Goal: Task Accomplishment & Management: Use online tool/utility

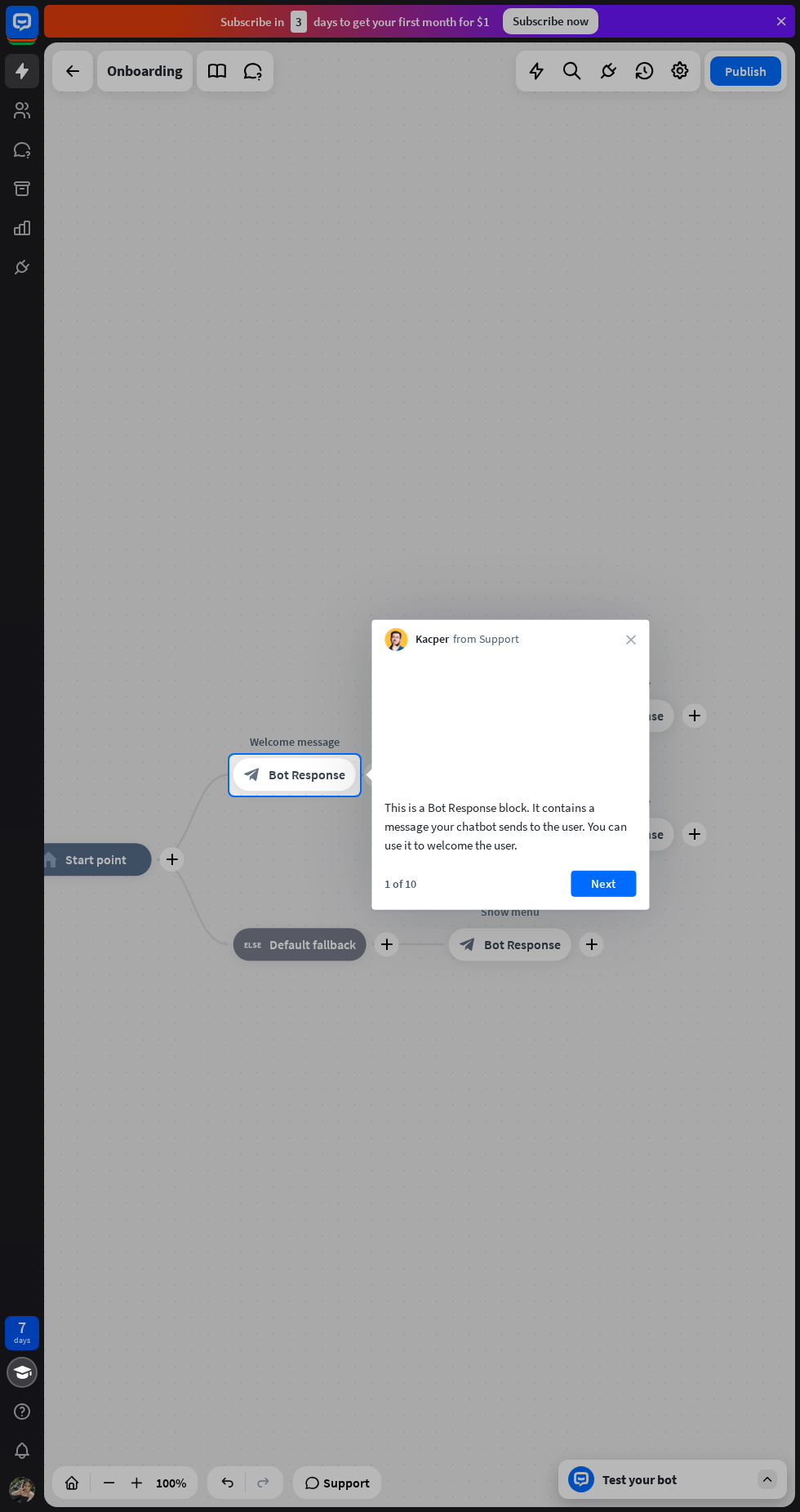
click at [598, 895] on button "Next" at bounding box center [603, 882] width 65 height 26
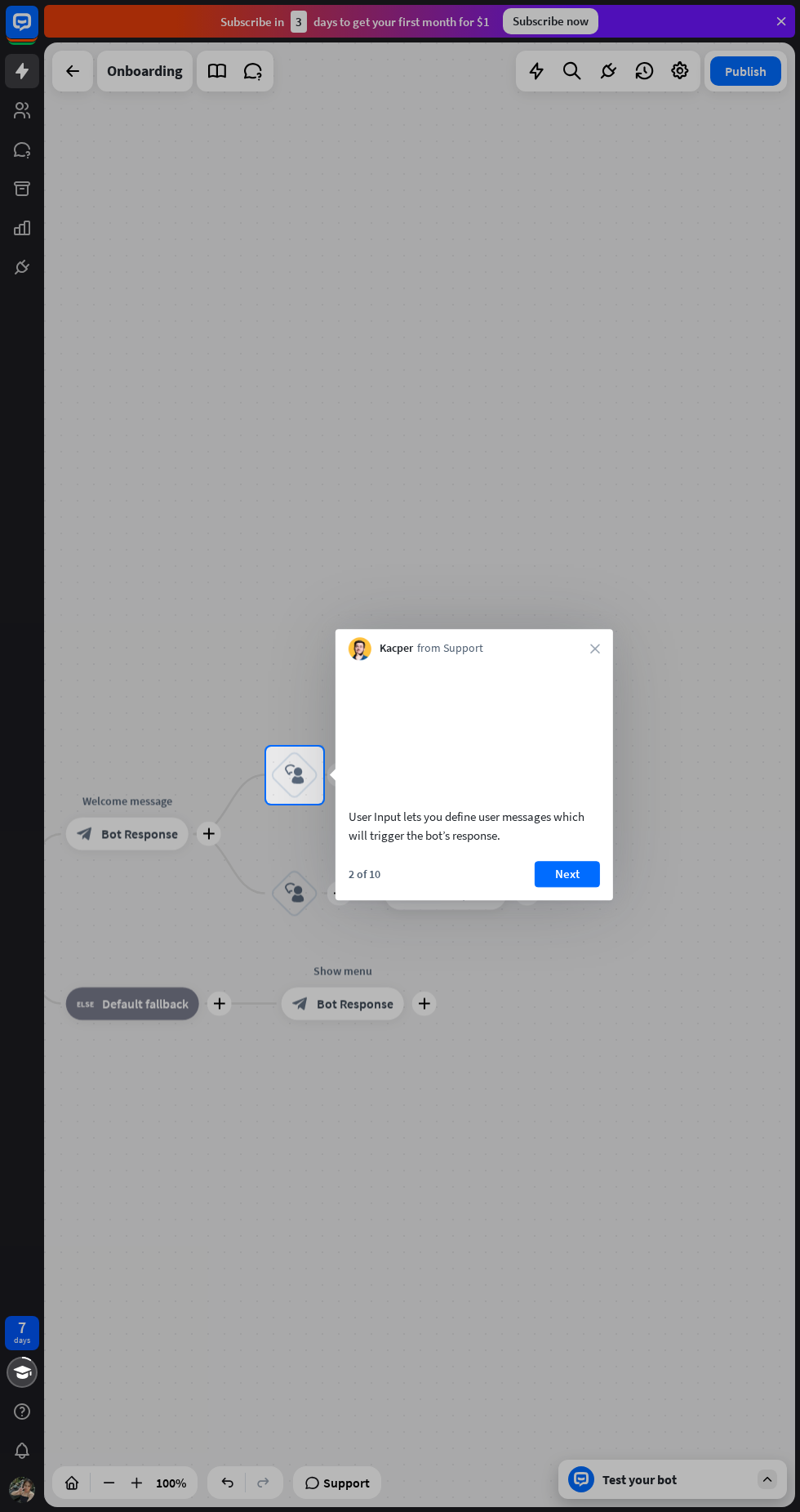
click at [568, 887] on button "Next" at bounding box center [567, 873] width 65 height 26
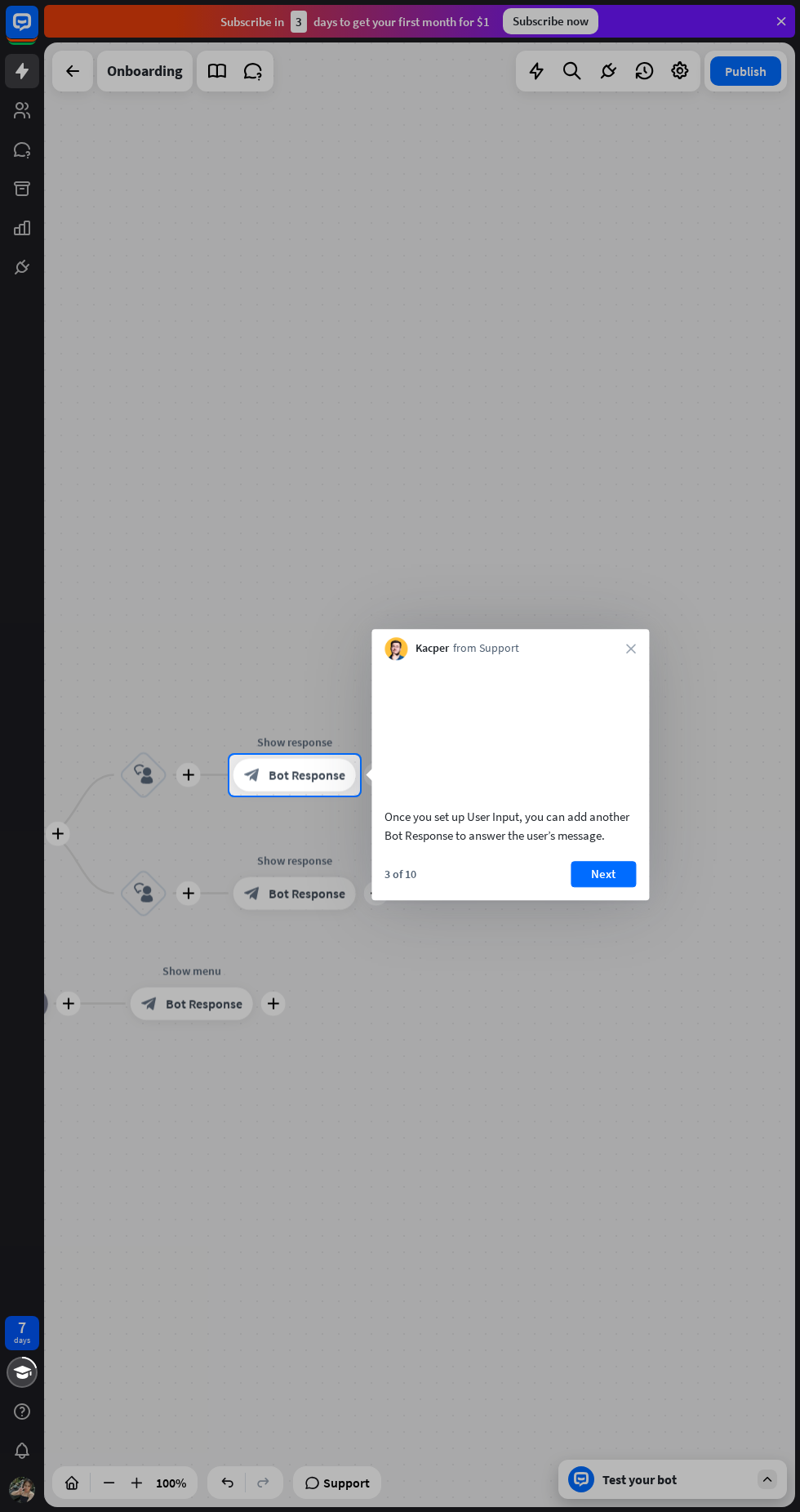
click at [603, 887] on button "Next" at bounding box center [603, 873] width 65 height 26
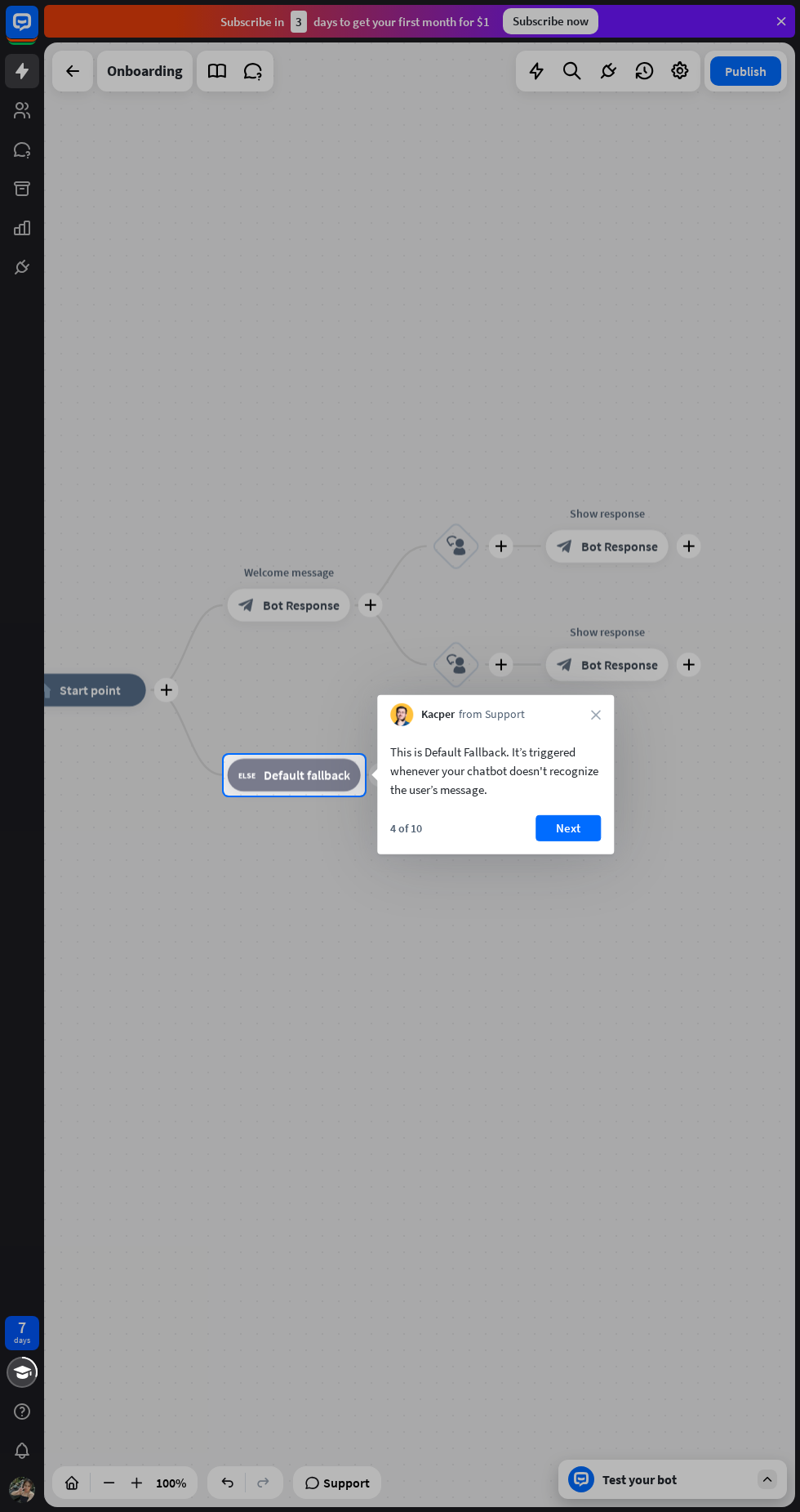
click at [567, 823] on button "Next" at bounding box center [568, 827] width 65 height 26
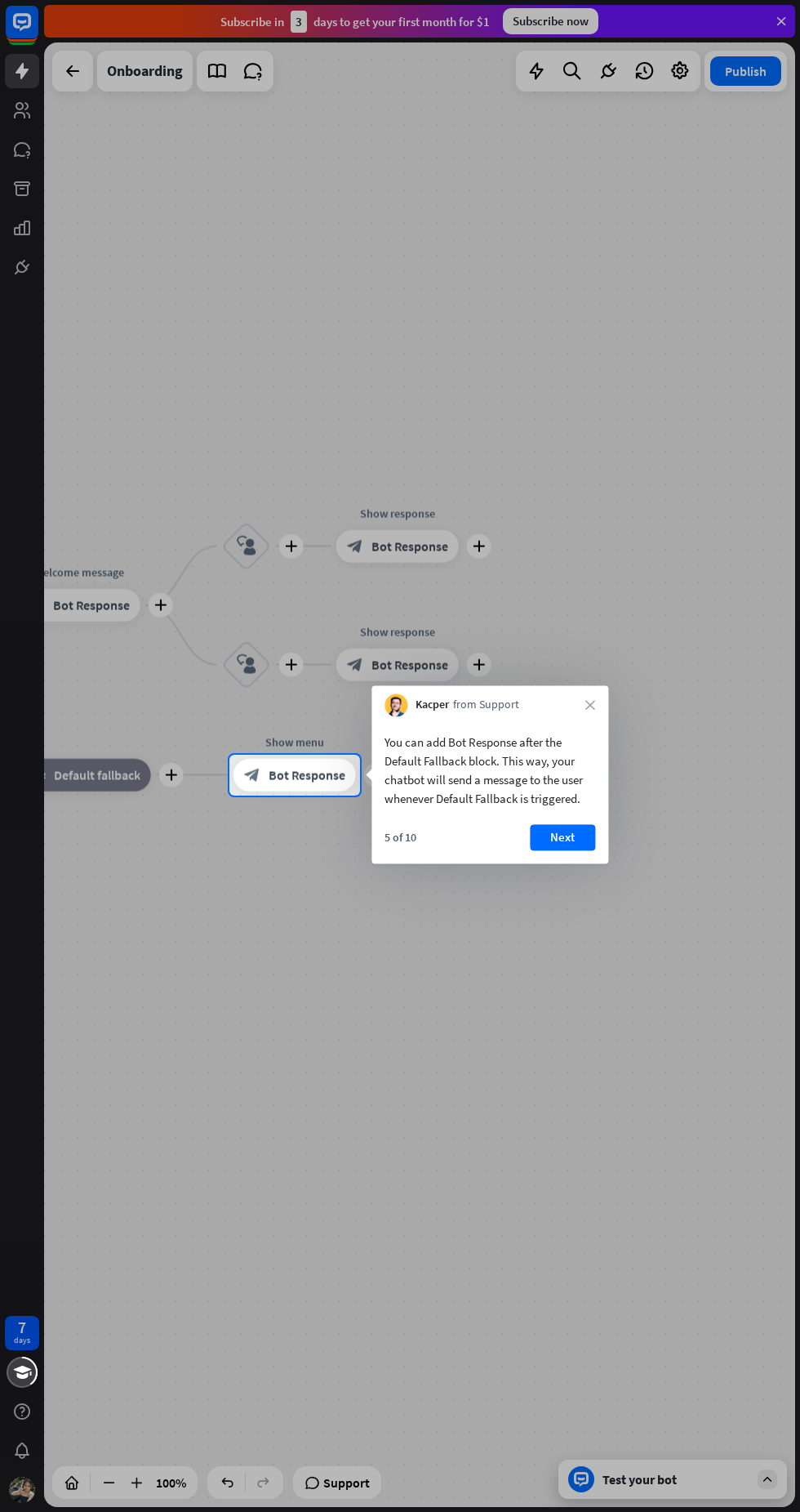
click at [568, 831] on button "Next" at bounding box center [562, 837] width 65 height 26
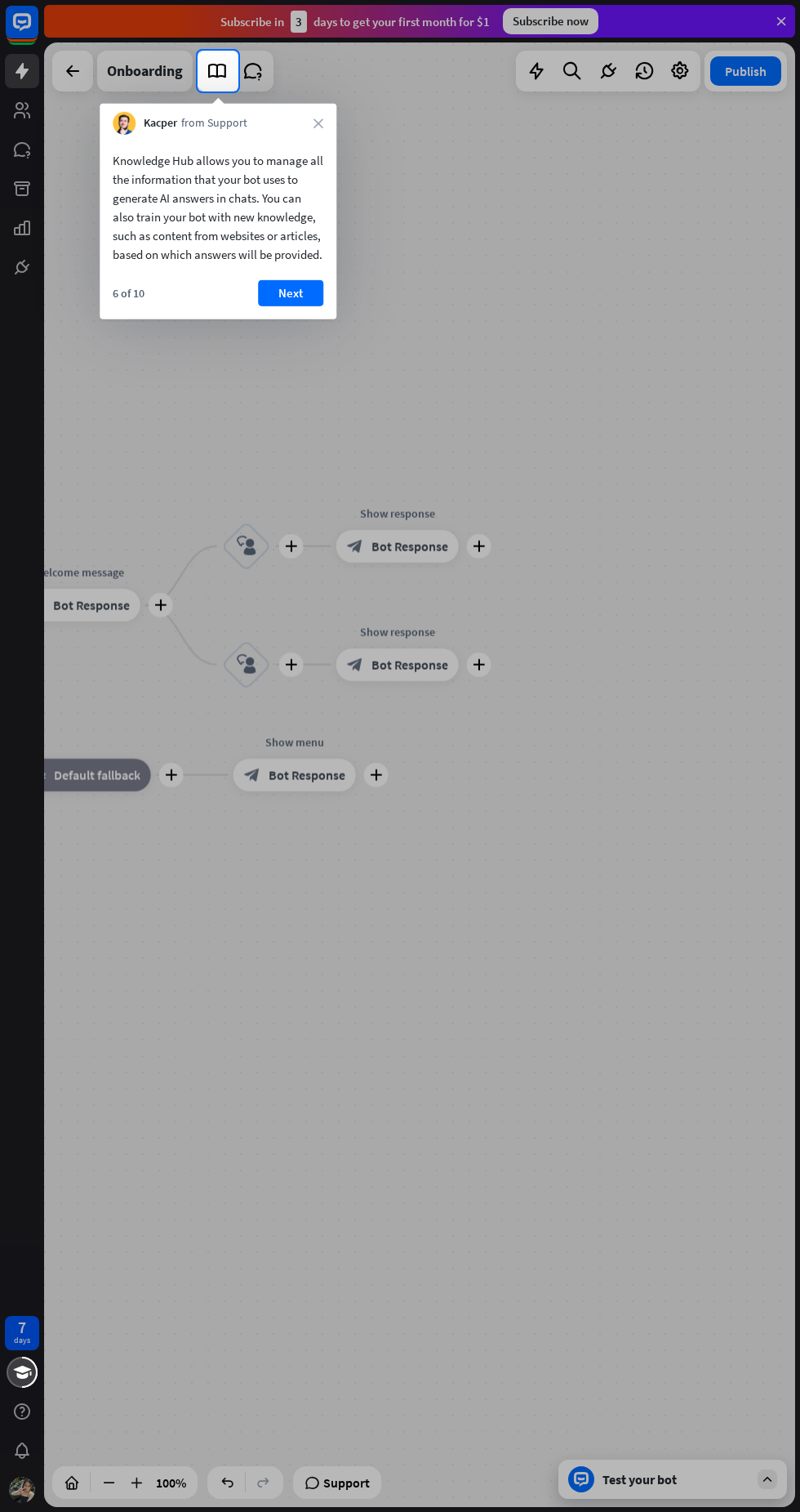
click at [295, 306] on button "Next" at bounding box center [290, 292] width 65 height 26
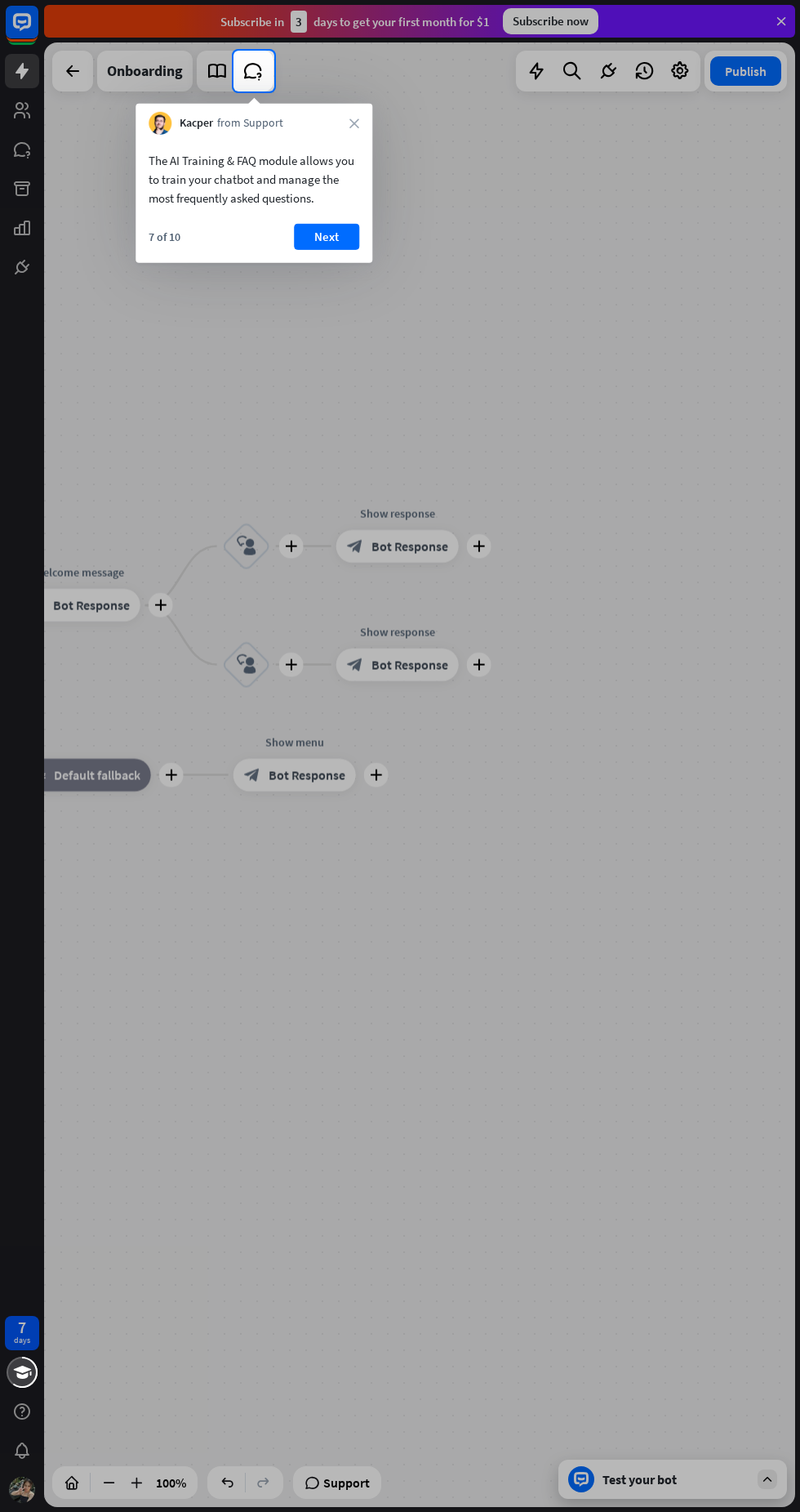
click at [327, 237] on button "Next" at bounding box center [327, 237] width 65 height 26
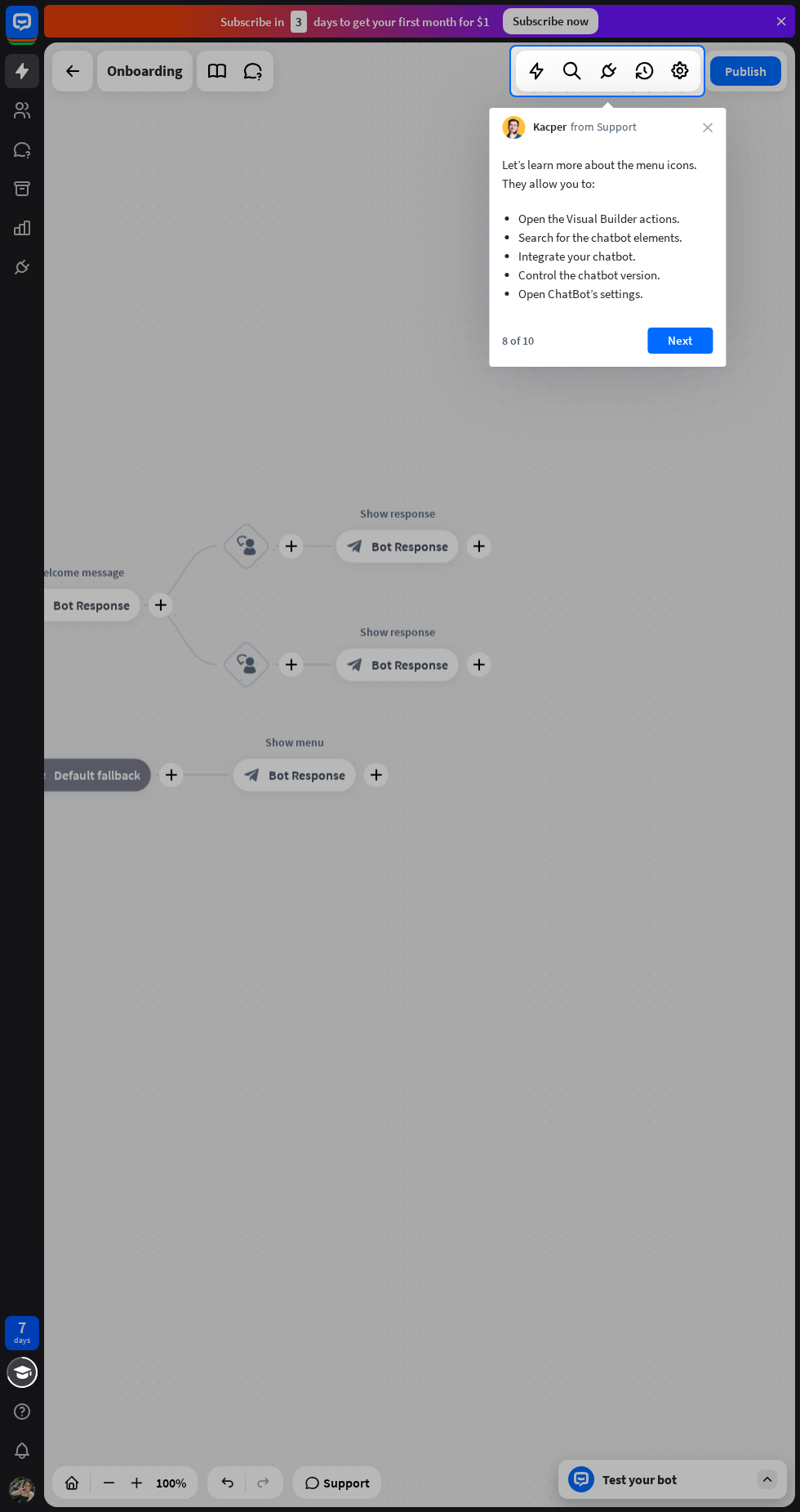
click at [680, 345] on button "Next" at bounding box center [680, 340] width 65 height 26
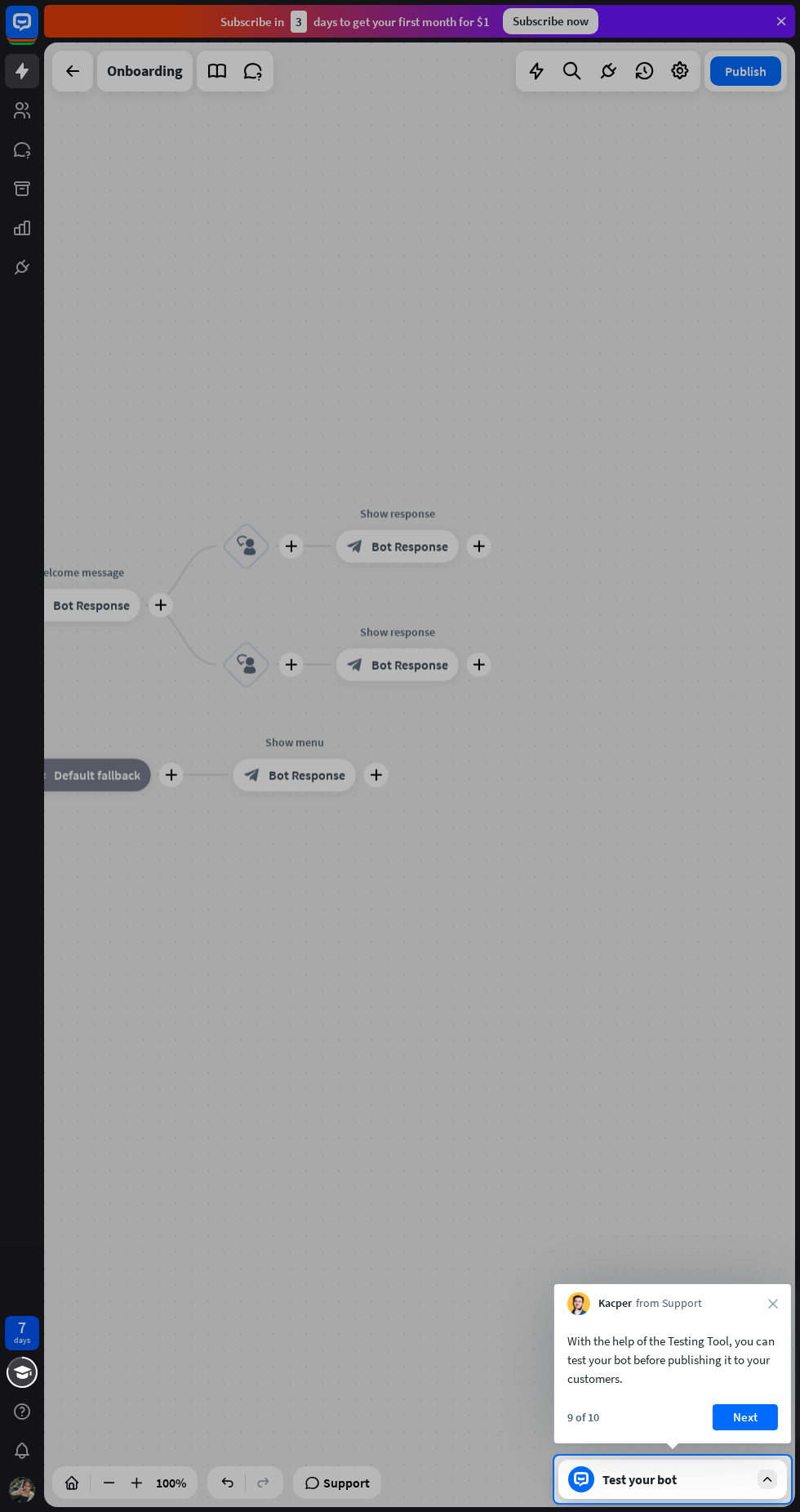
click at [744, 1415] on button "Next" at bounding box center [745, 1417] width 65 height 26
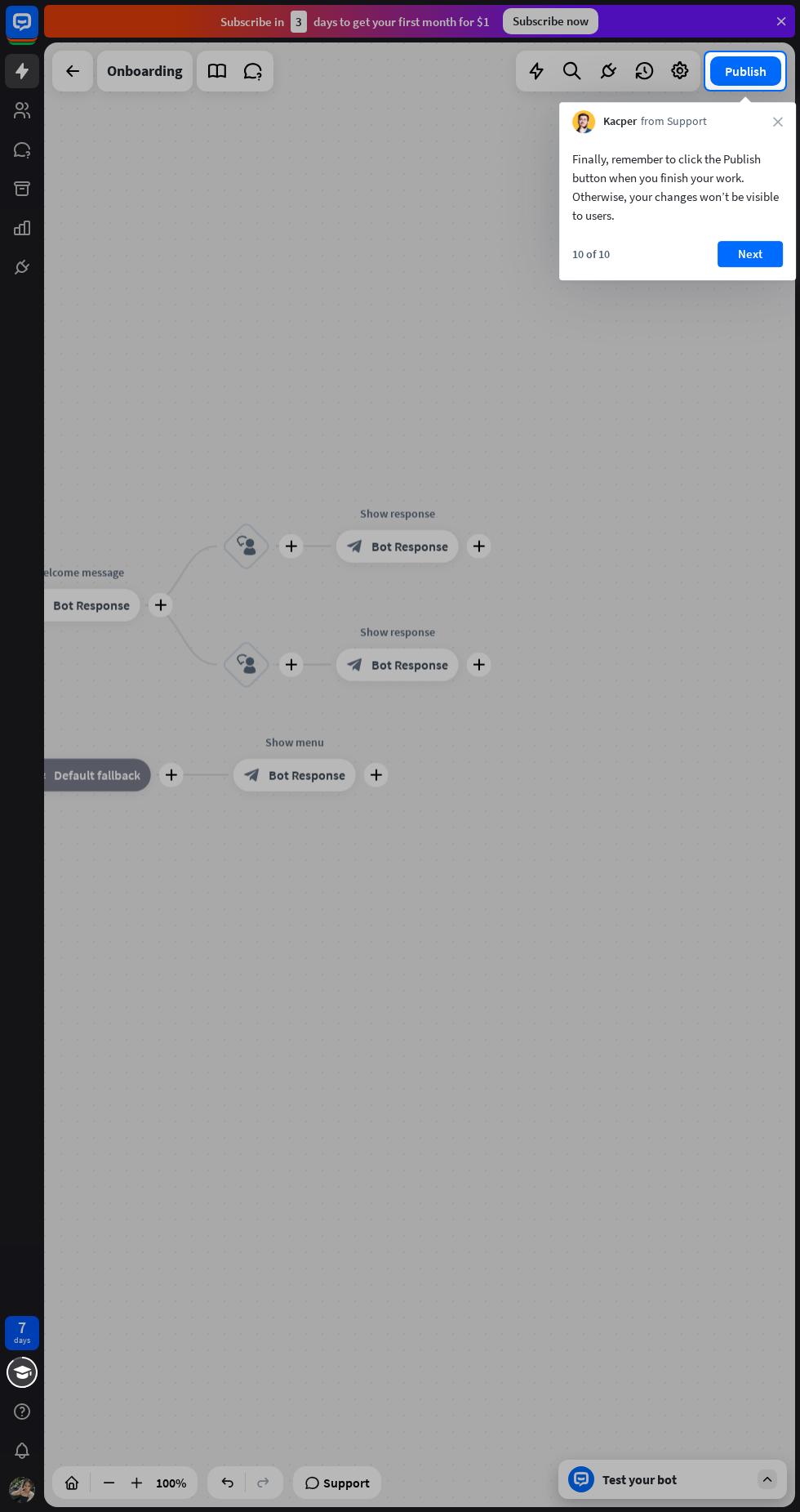
click at [751, 256] on button "Next" at bounding box center [750, 253] width 65 height 26
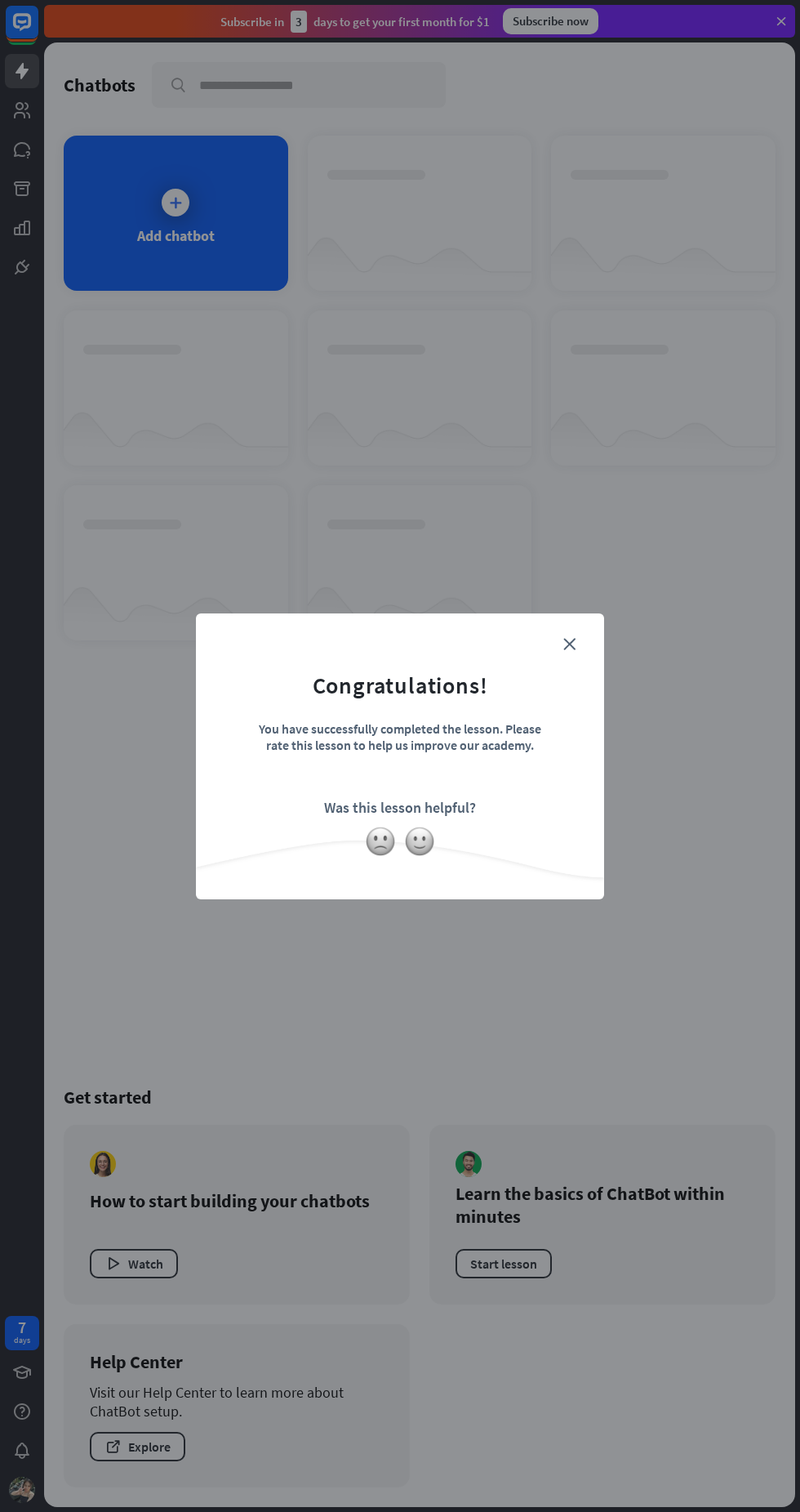
click at [430, 844] on img at bounding box center [419, 841] width 31 height 31
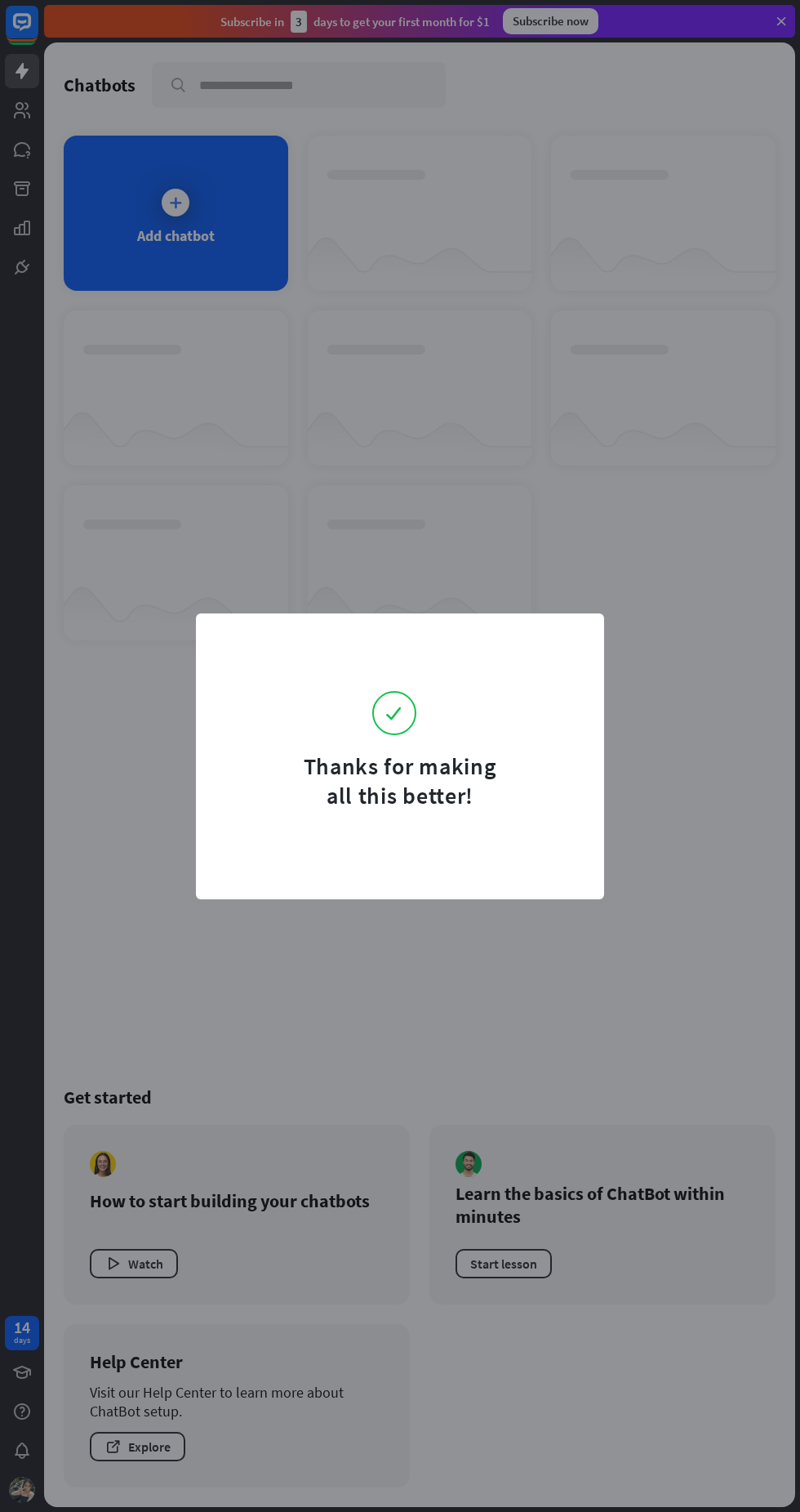
click at [381, 846] on div "Thanks for making all this better!" at bounding box center [400, 756] width 409 height 286
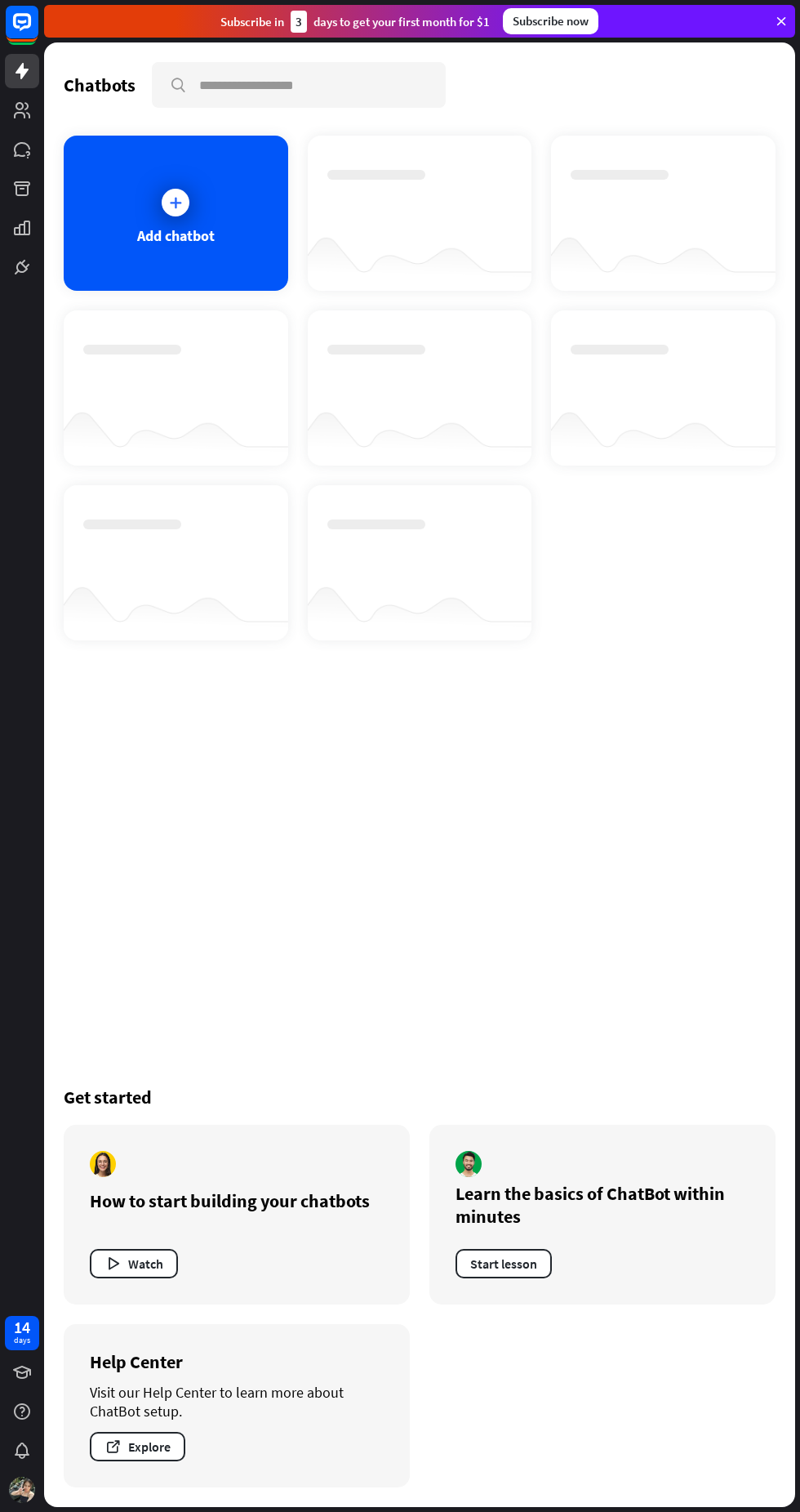
click at [498, 1259] on button "Start lesson" at bounding box center [504, 1263] width 96 height 30
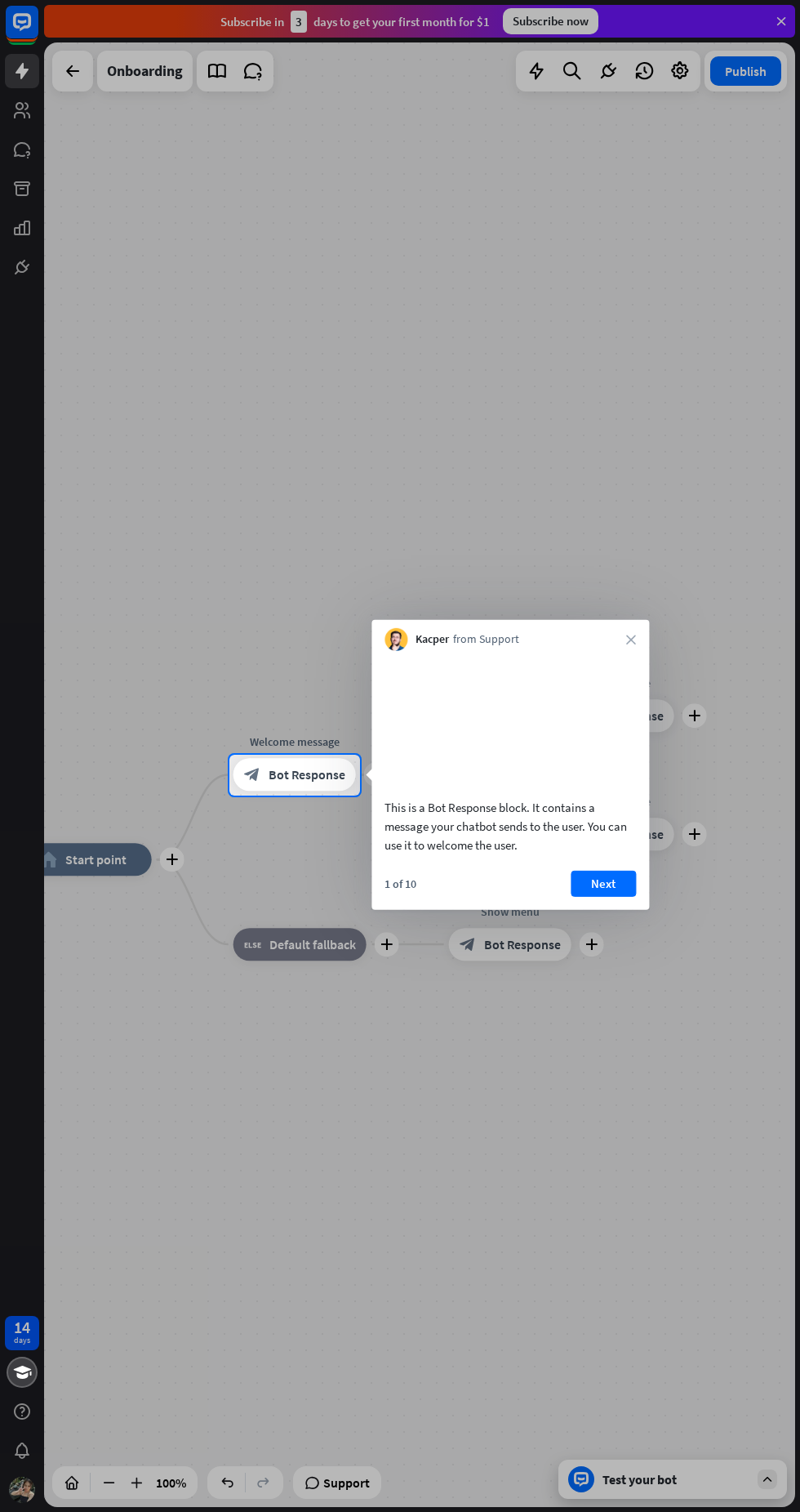
click at [603, 895] on button "Next" at bounding box center [603, 882] width 65 height 26
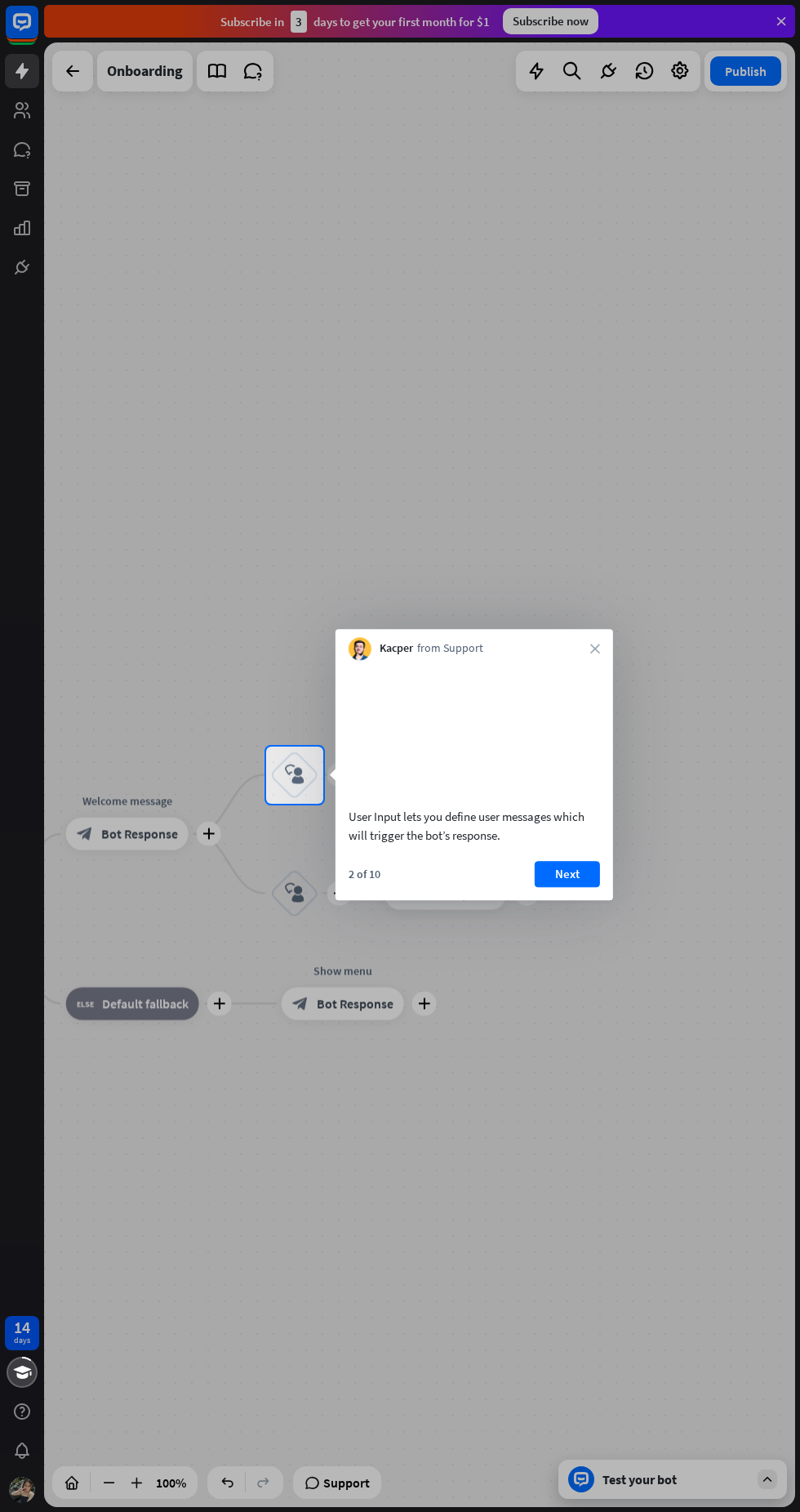
click at [596, 883] on button "Next" at bounding box center [567, 873] width 65 height 26
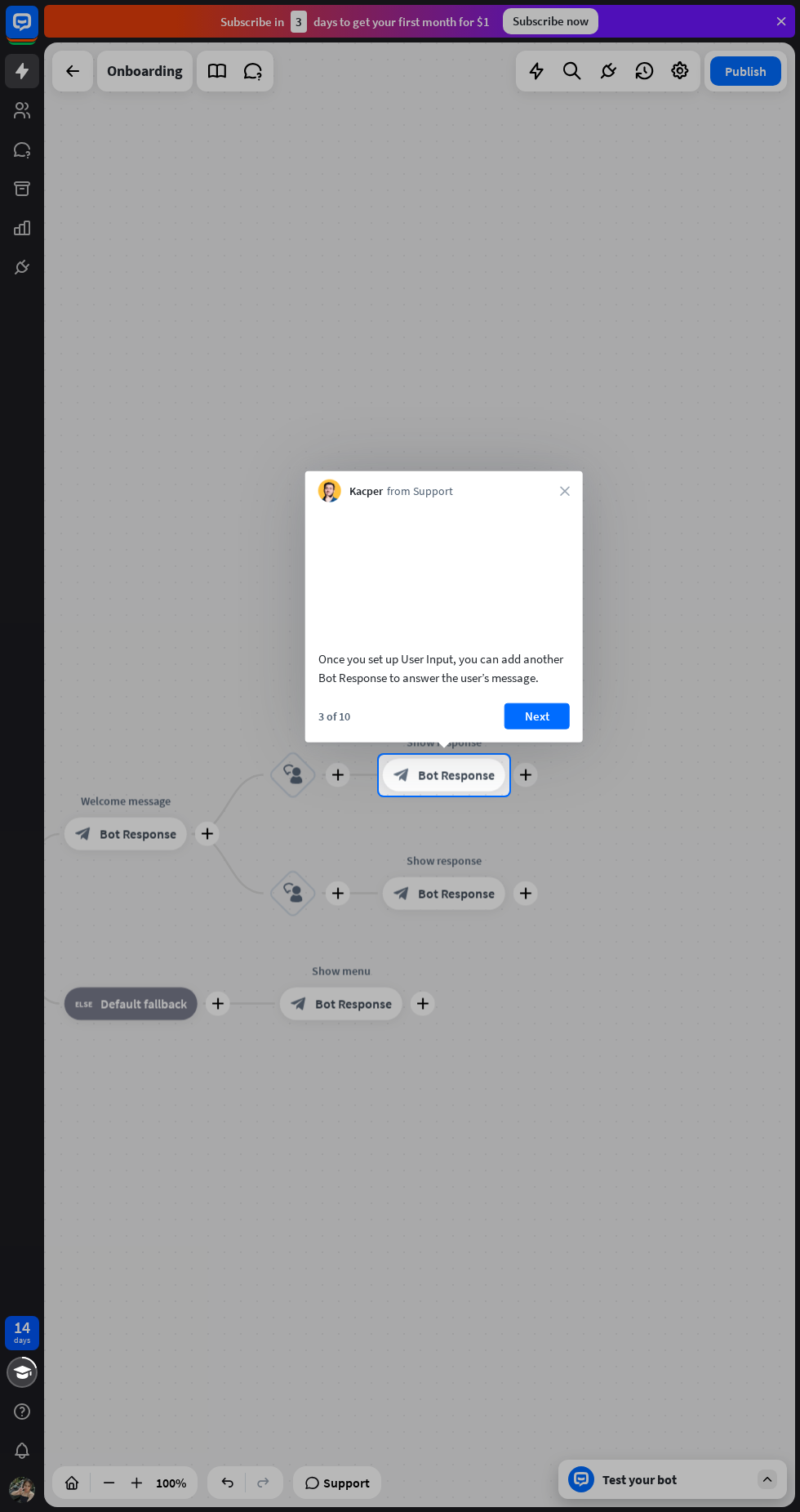
click at [579, 895] on div at bounding box center [400, 1153] width 800 height 717
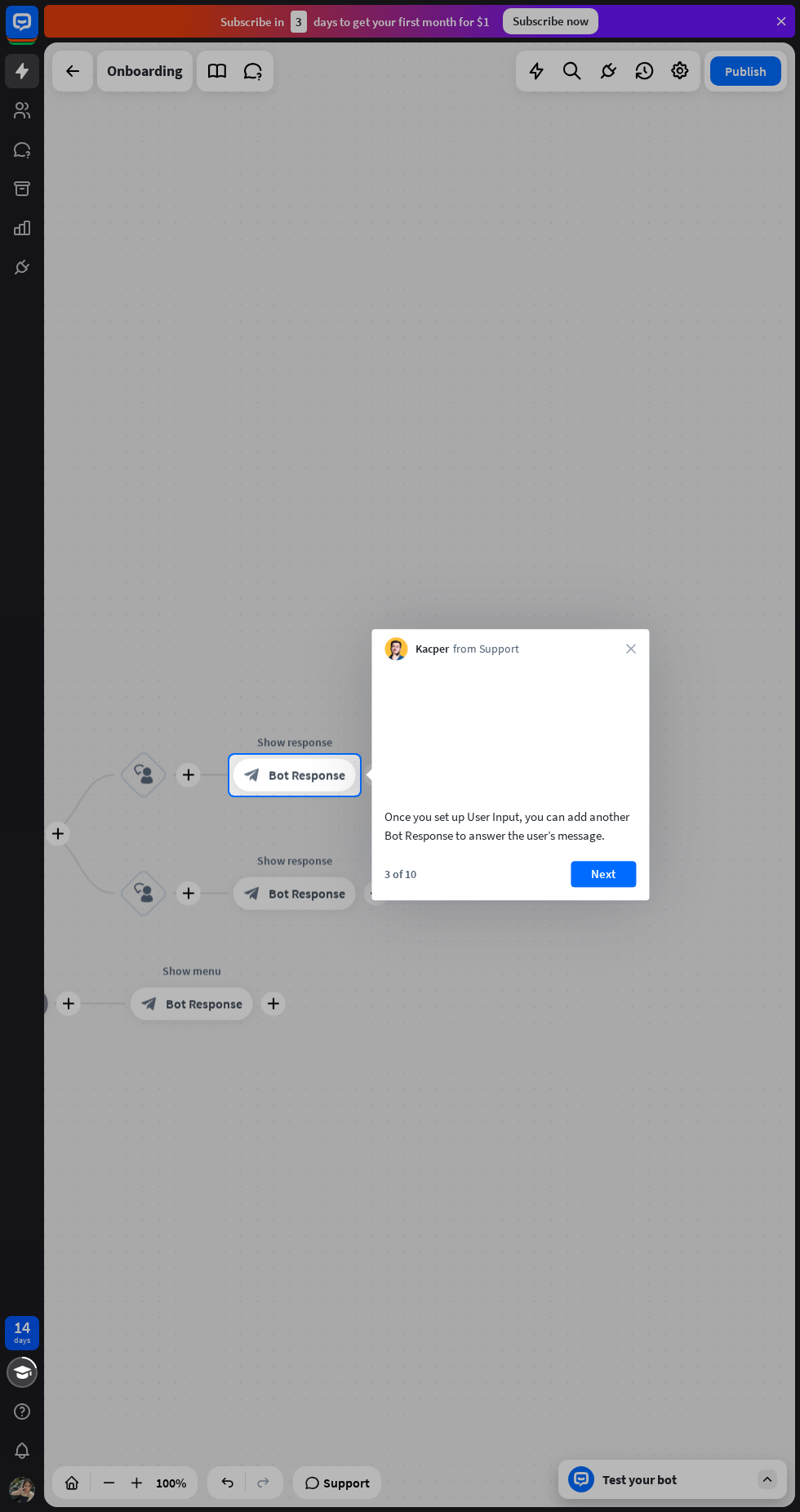
click at [602, 887] on button "Next" at bounding box center [603, 873] width 65 height 26
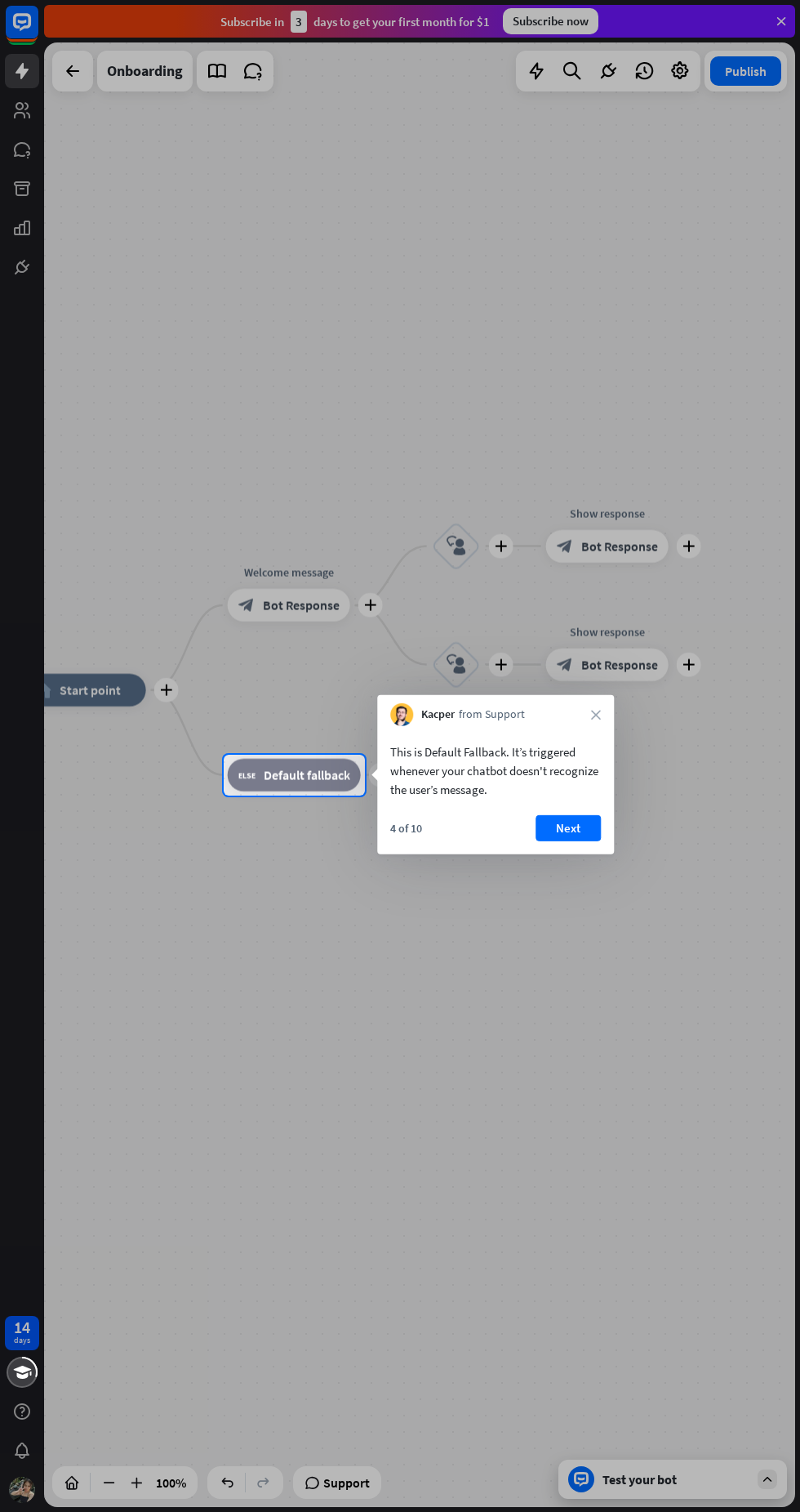
click at [596, 714] on icon "close" at bounding box center [596, 715] width 10 height 10
click at [448, 819] on button "No, stay" at bounding box center [440, 821] width 101 height 26
click at [570, 827] on button "Next" at bounding box center [568, 827] width 65 height 26
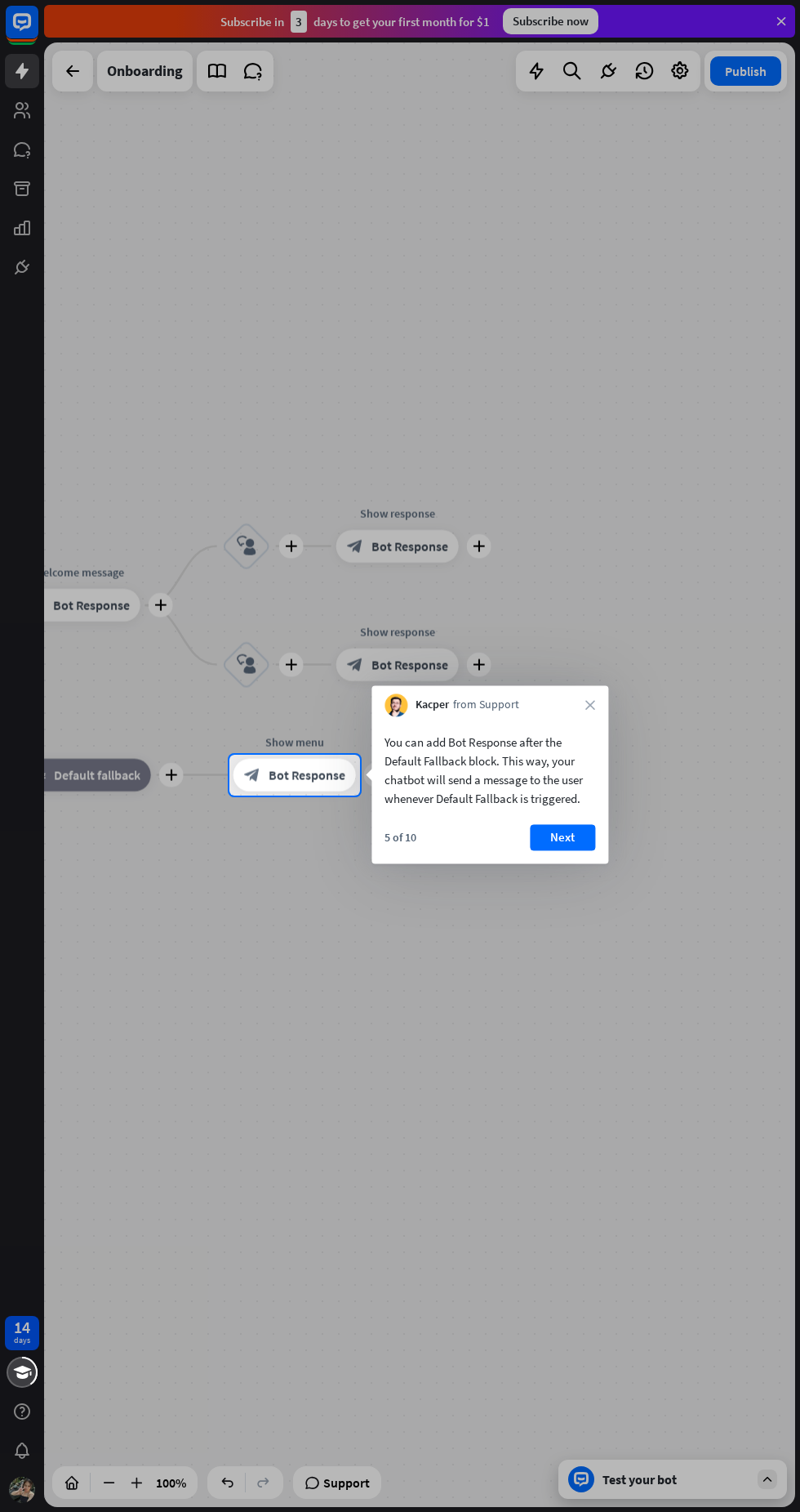
click at [562, 836] on button "Next" at bounding box center [562, 837] width 65 height 26
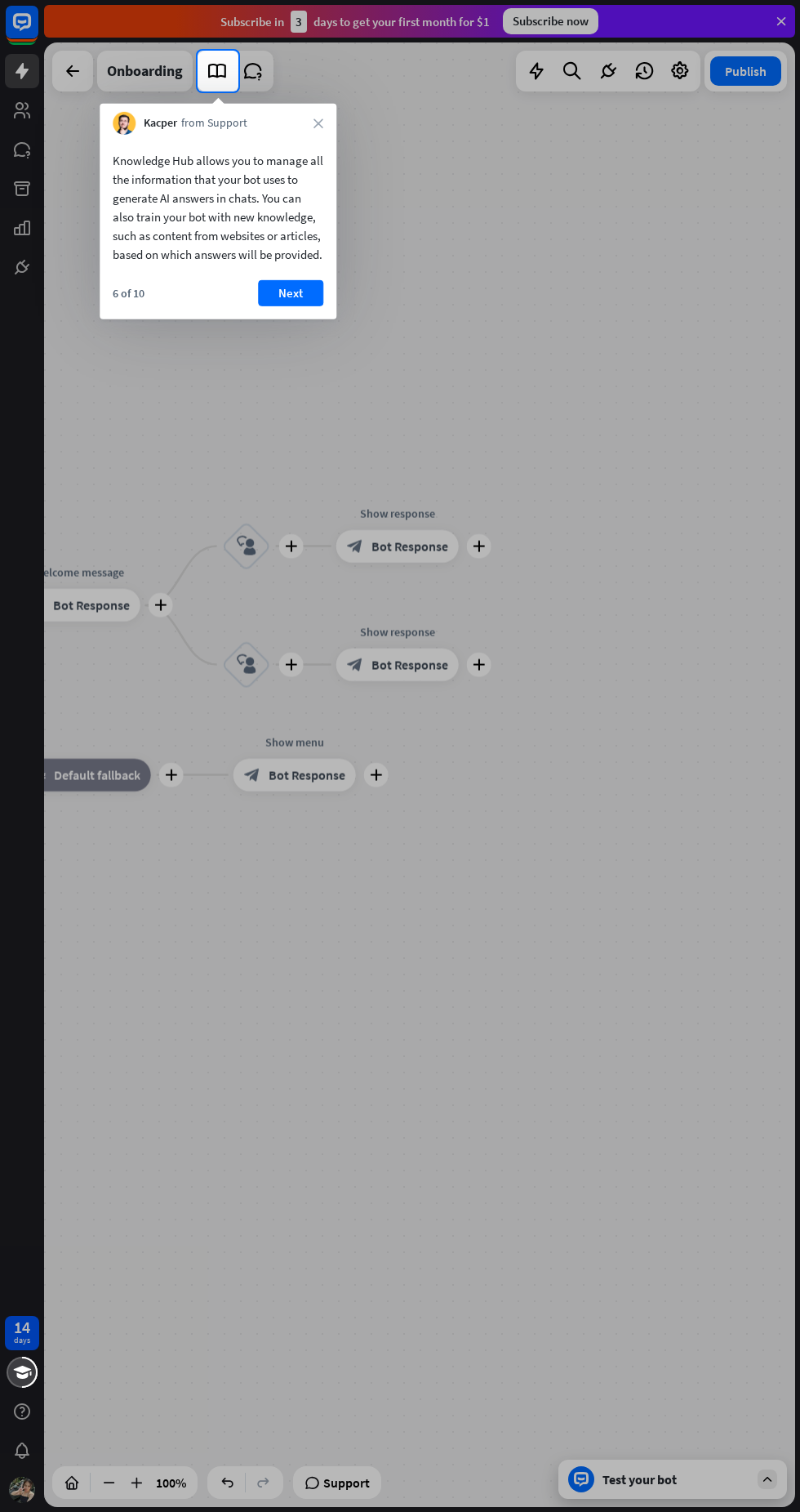
click at [288, 306] on button "Next" at bounding box center [290, 292] width 65 height 26
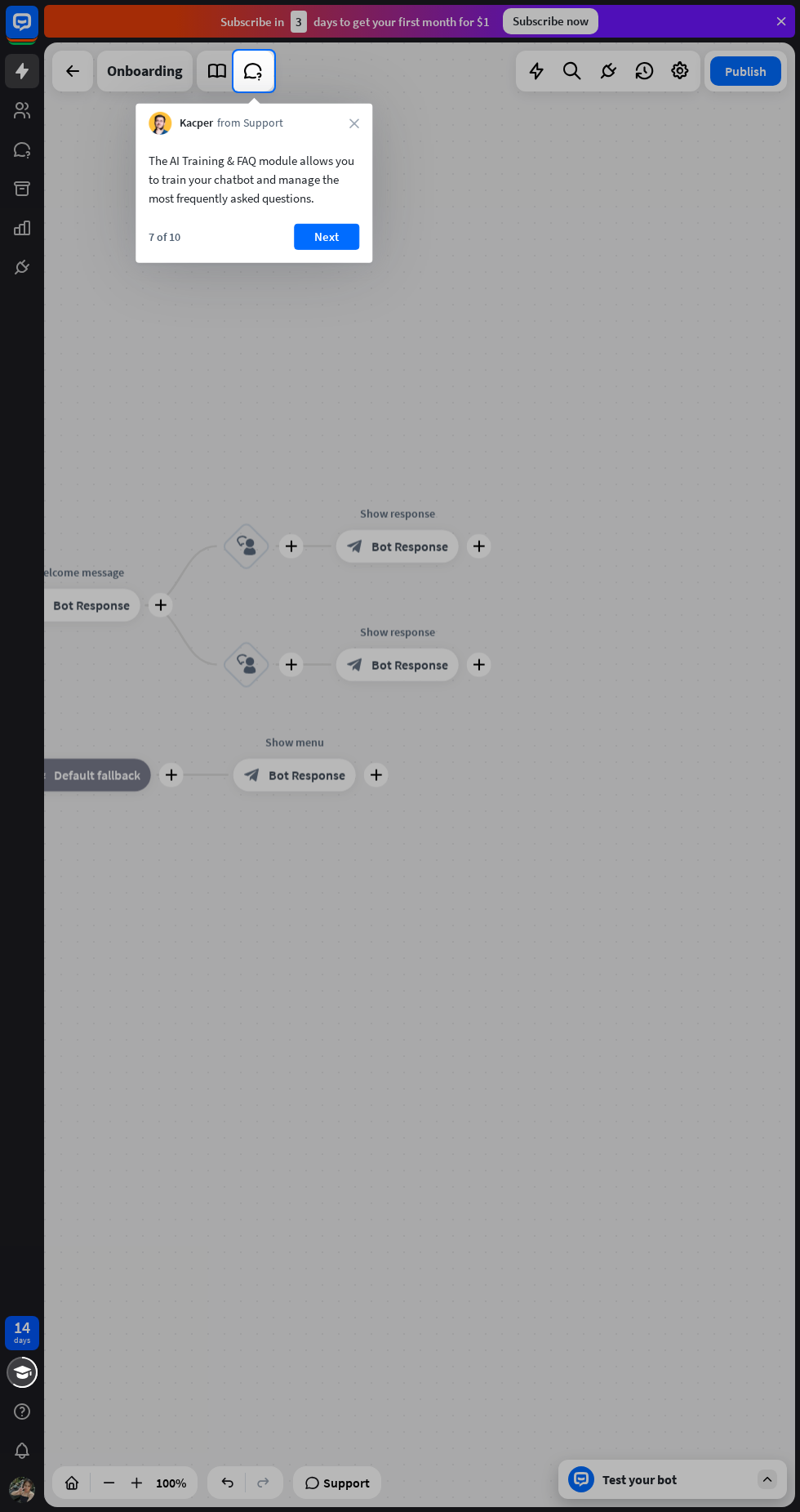
click at [327, 233] on button "Next" at bounding box center [327, 237] width 65 height 26
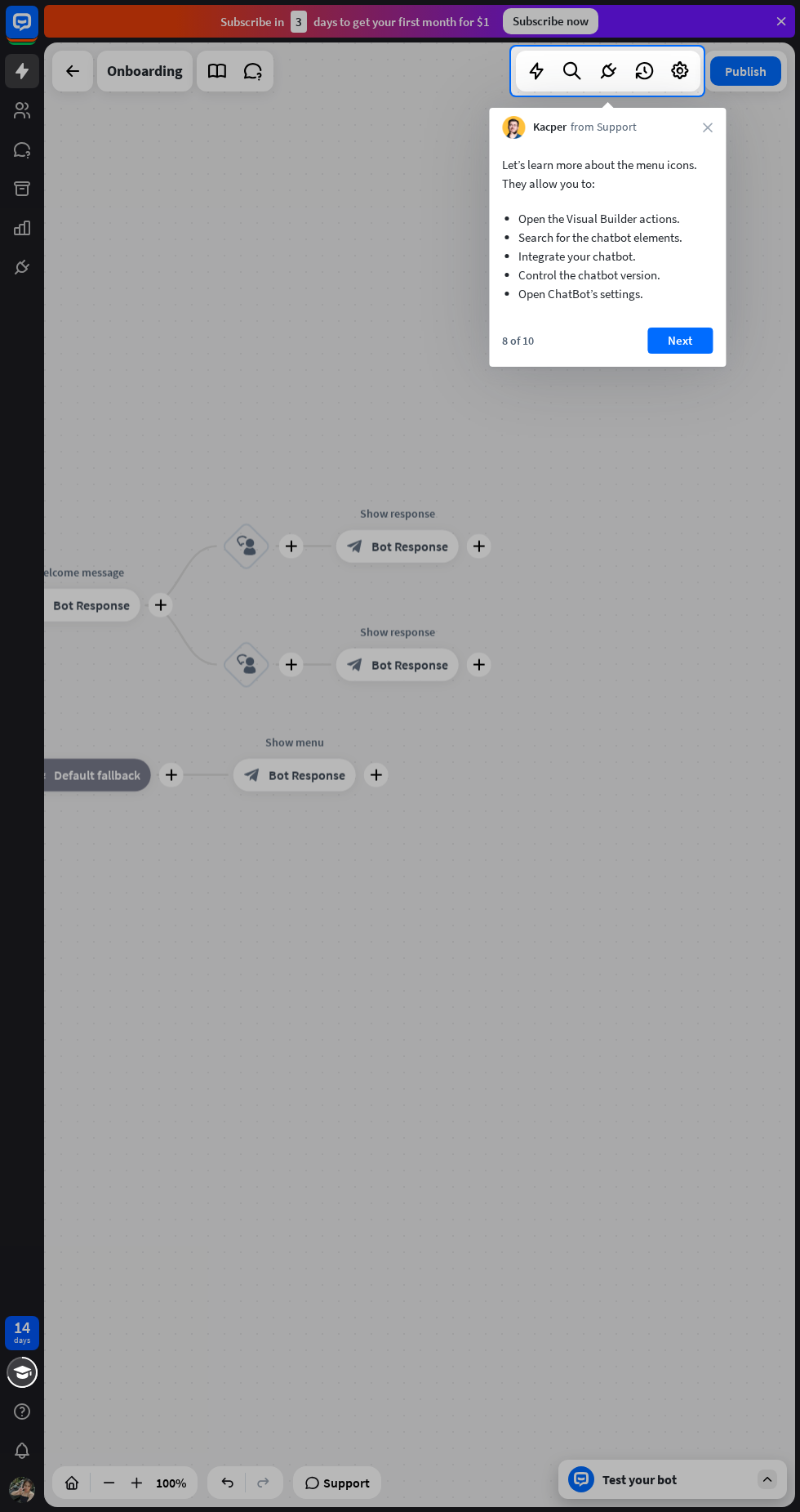
click at [679, 340] on button "Next" at bounding box center [680, 340] width 65 height 26
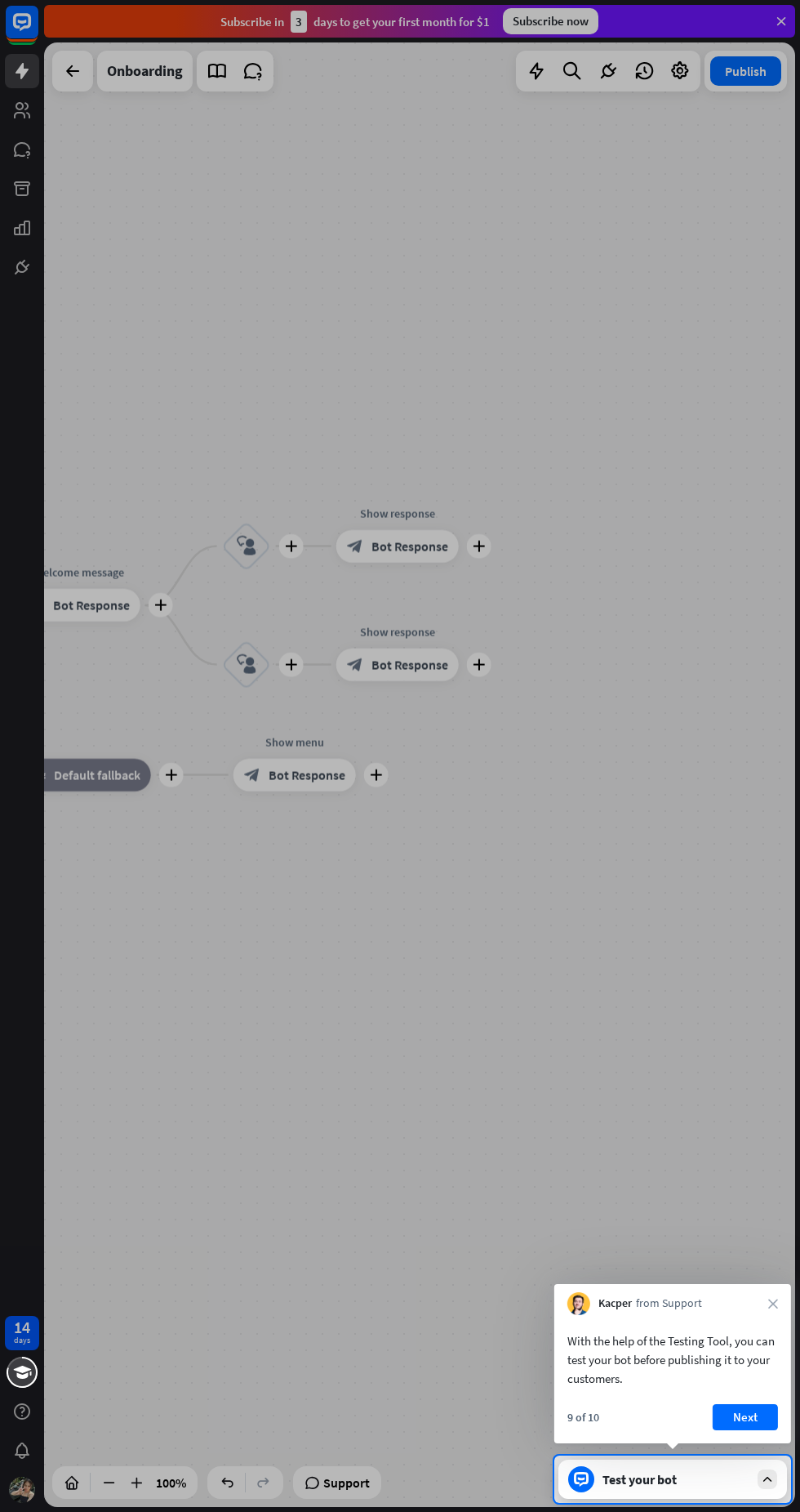
click at [755, 1415] on button "Next" at bounding box center [745, 1417] width 65 height 26
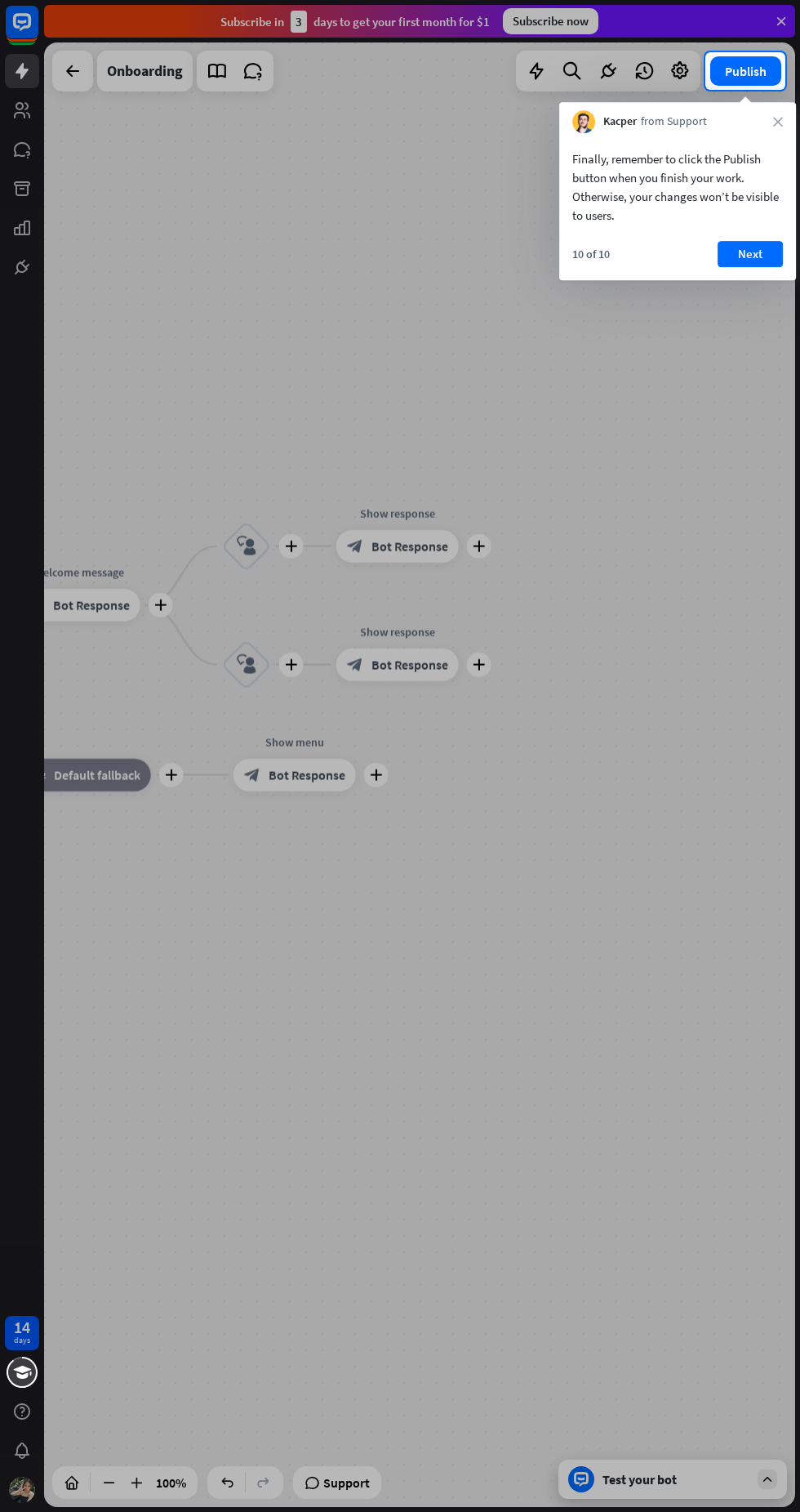
click at [755, 253] on button "Next" at bounding box center [750, 253] width 65 height 26
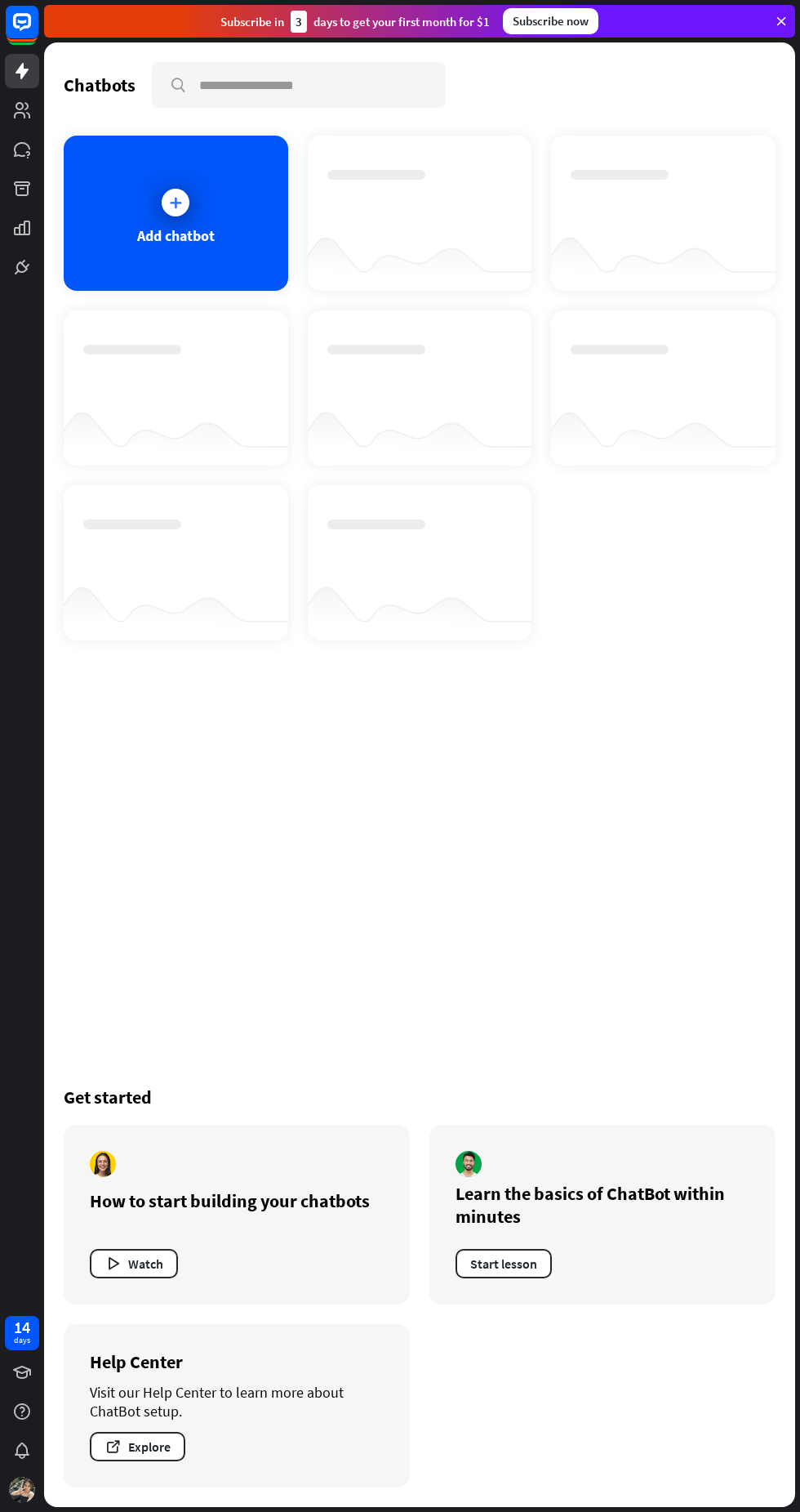
click at [423, 245] on div at bounding box center [419, 258] width 224 height 63
click at [444, 265] on div at bounding box center [419, 258] width 224 height 63
click at [190, 229] on div "Add chatbot" at bounding box center [176, 236] width 78 height 19
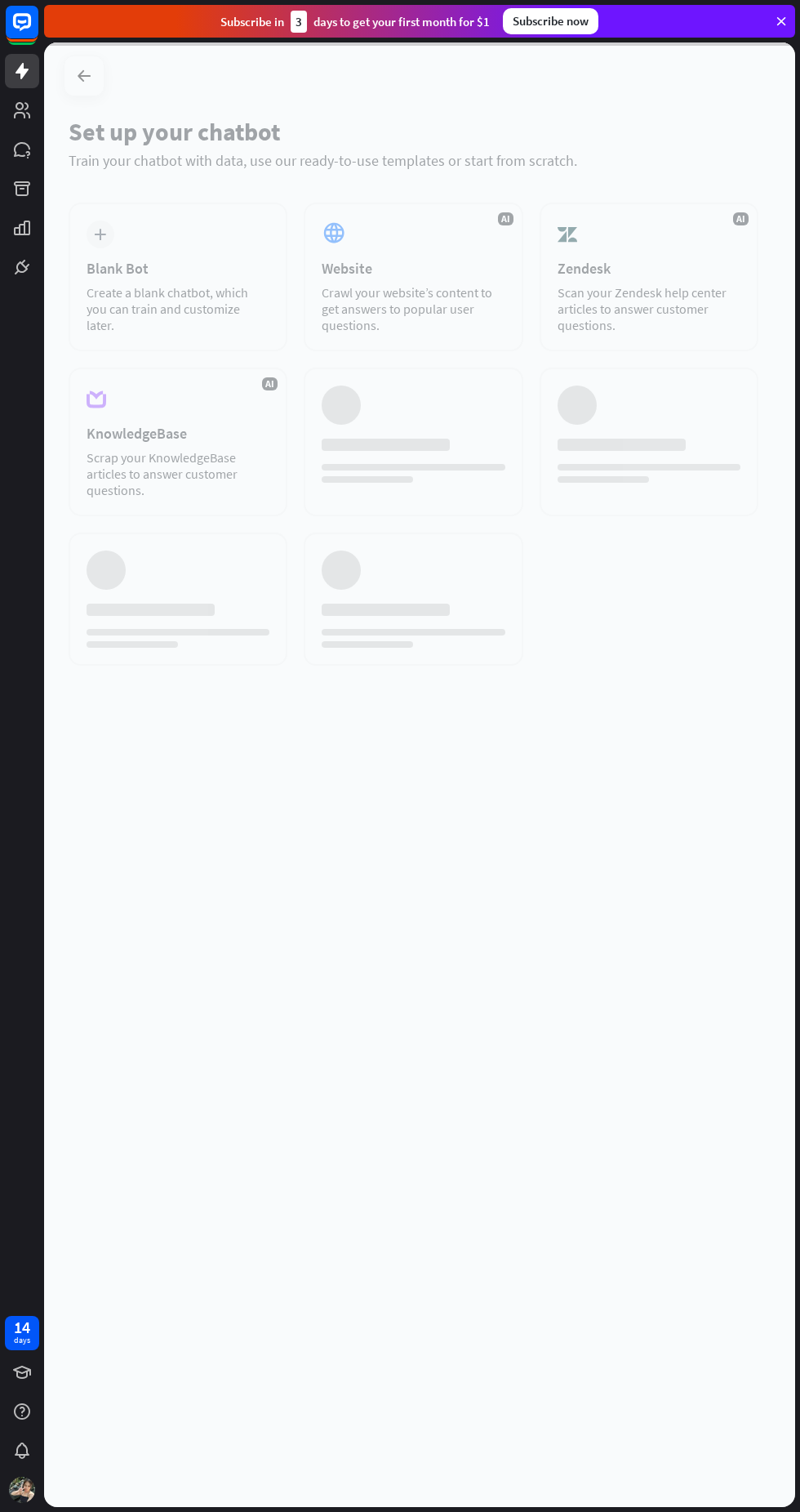
click at [190, 229] on div at bounding box center [419, 774] width 751 height 1464
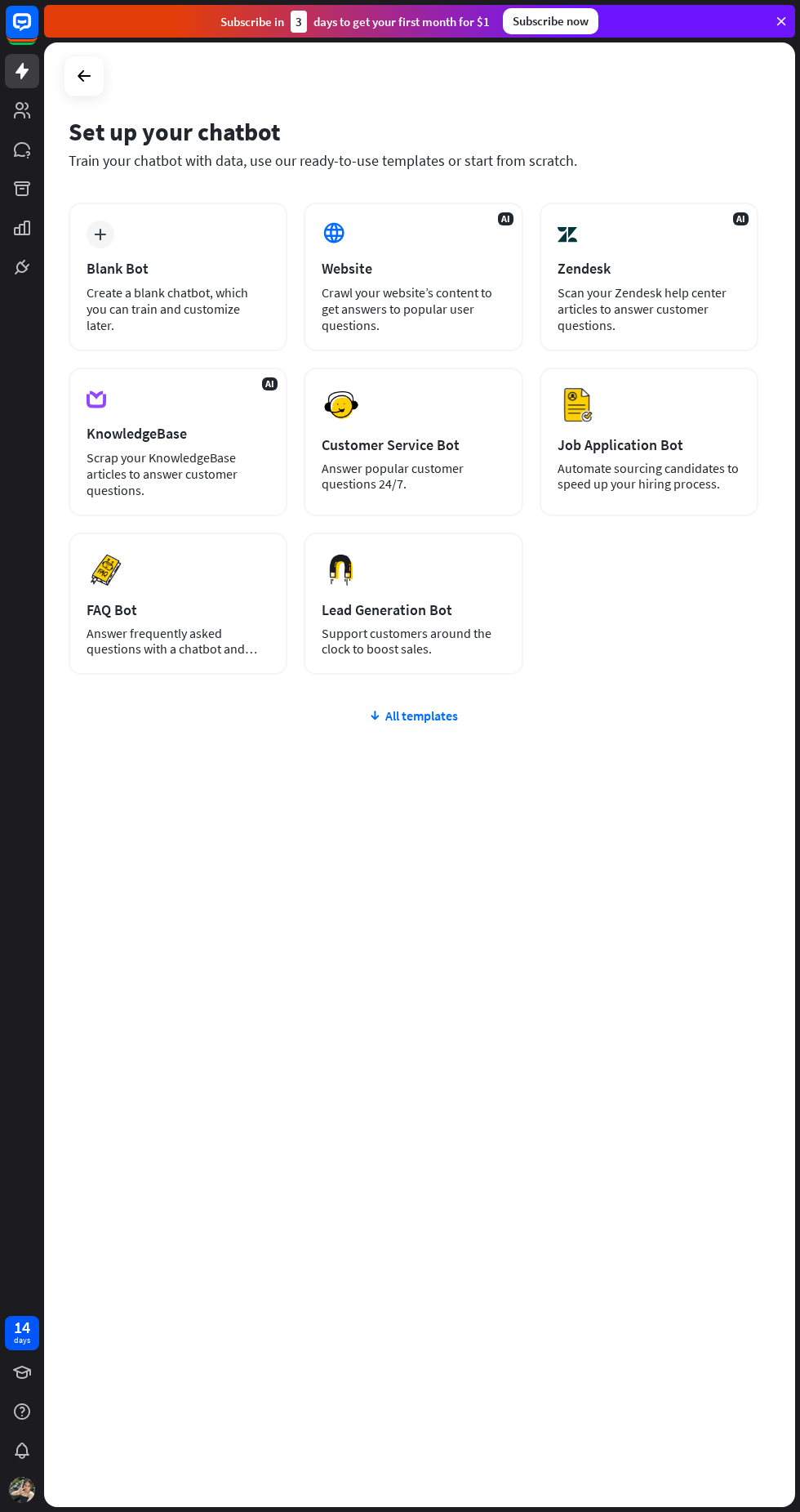
click at [478, 619] on div "Lead Generation Bot" at bounding box center [413, 610] width 183 height 19
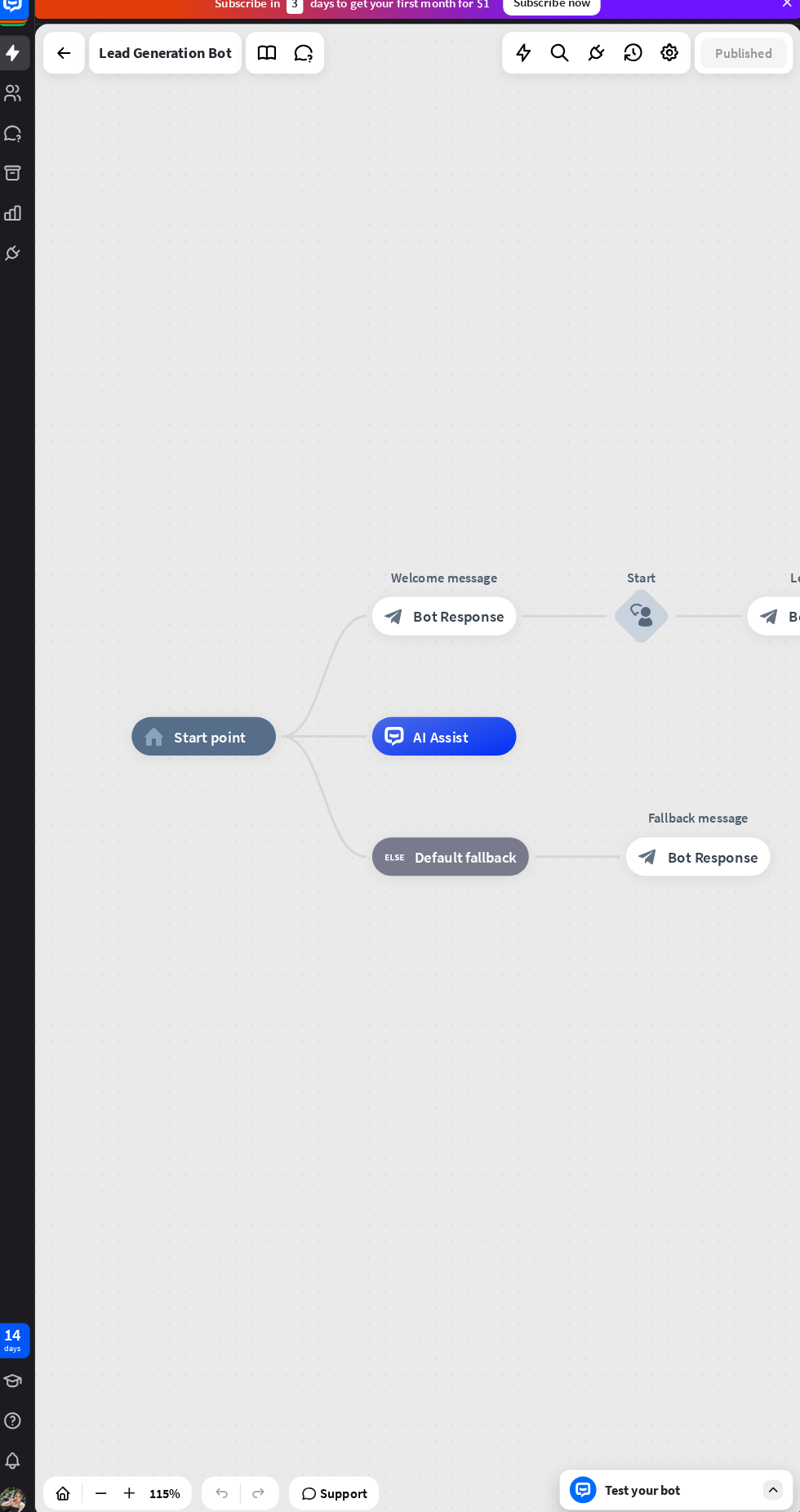
click at [219, 742] on span "Start point" at bounding box center [216, 741] width 71 height 19
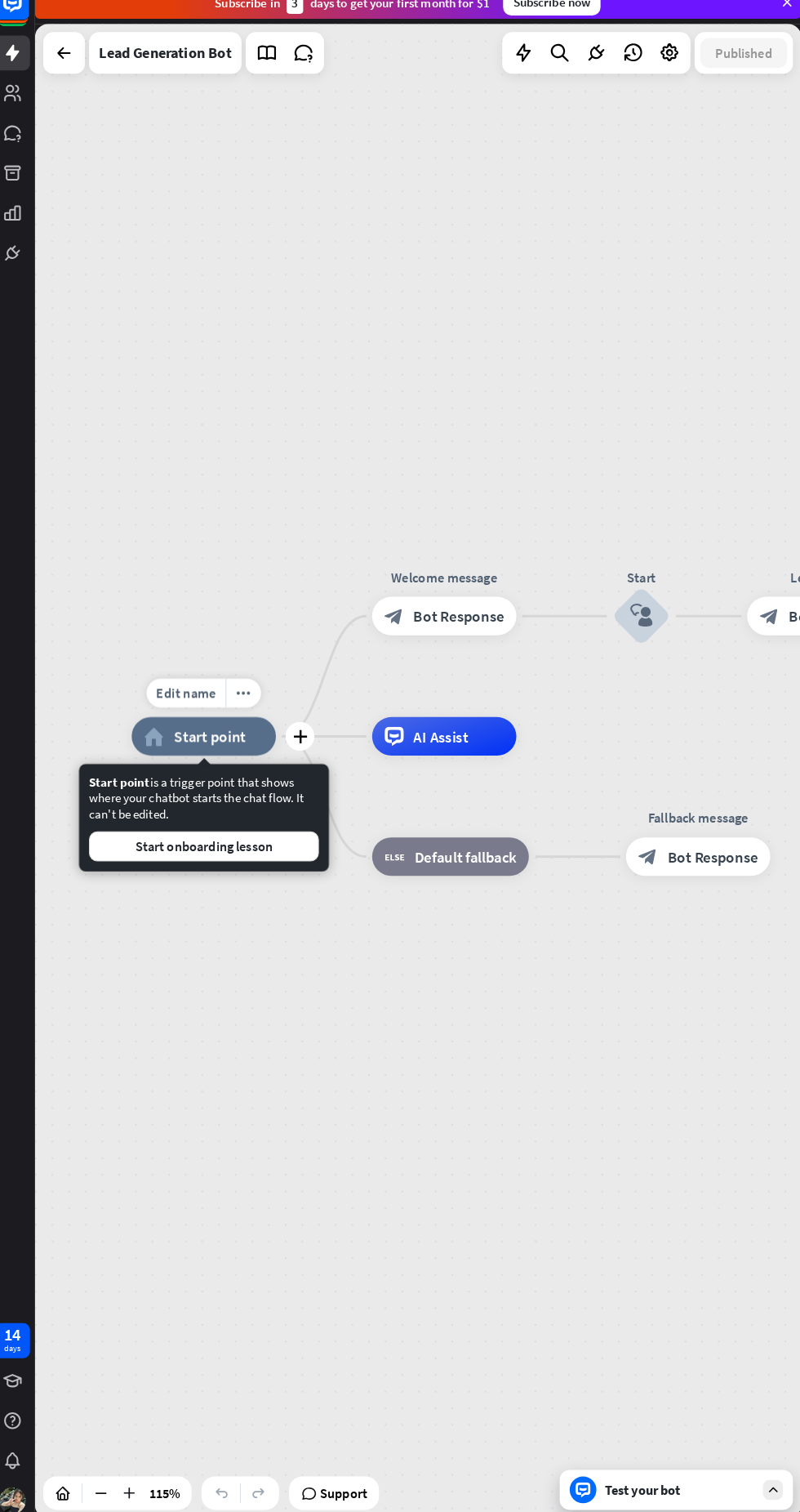
click at [462, 734] on span "AI Assist" at bounding box center [441, 741] width 54 height 19
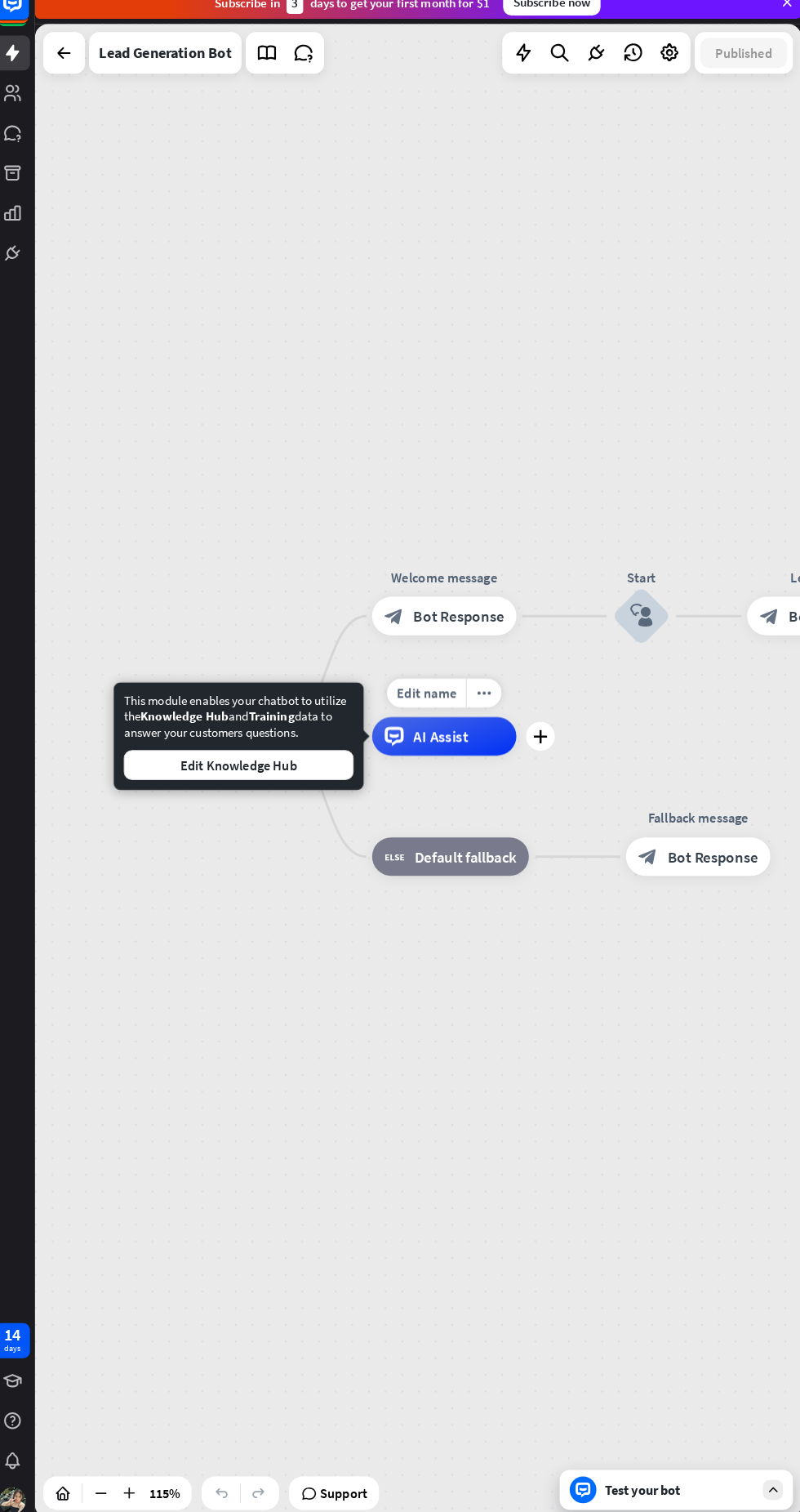
click at [462, 734] on span "AI Assist" at bounding box center [441, 741] width 54 height 19
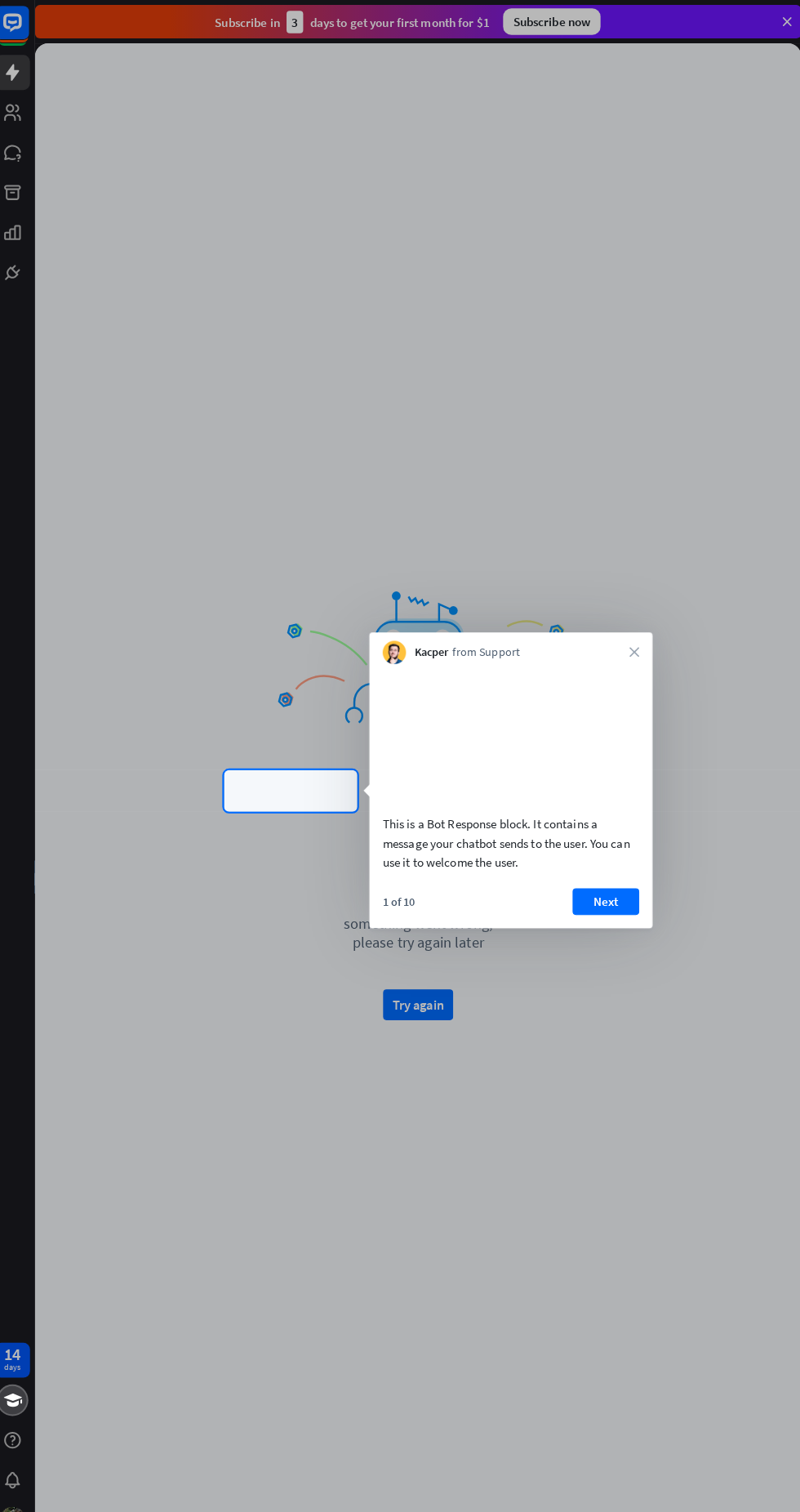
click at [633, 639] on icon "close" at bounding box center [631, 640] width 10 height 10
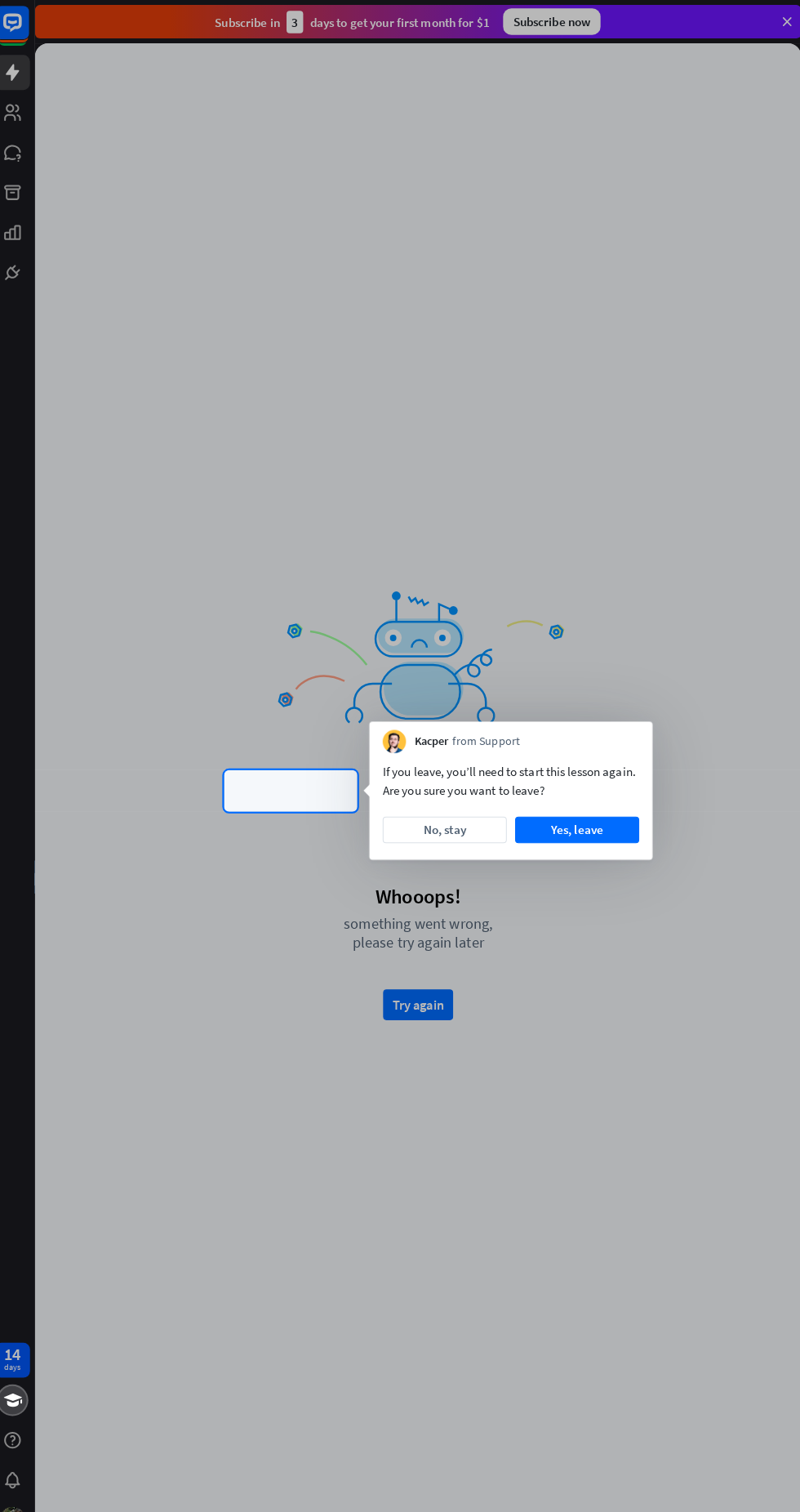
click at [582, 817] on button "Yes, leave" at bounding box center [575, 813] width 122 height 26
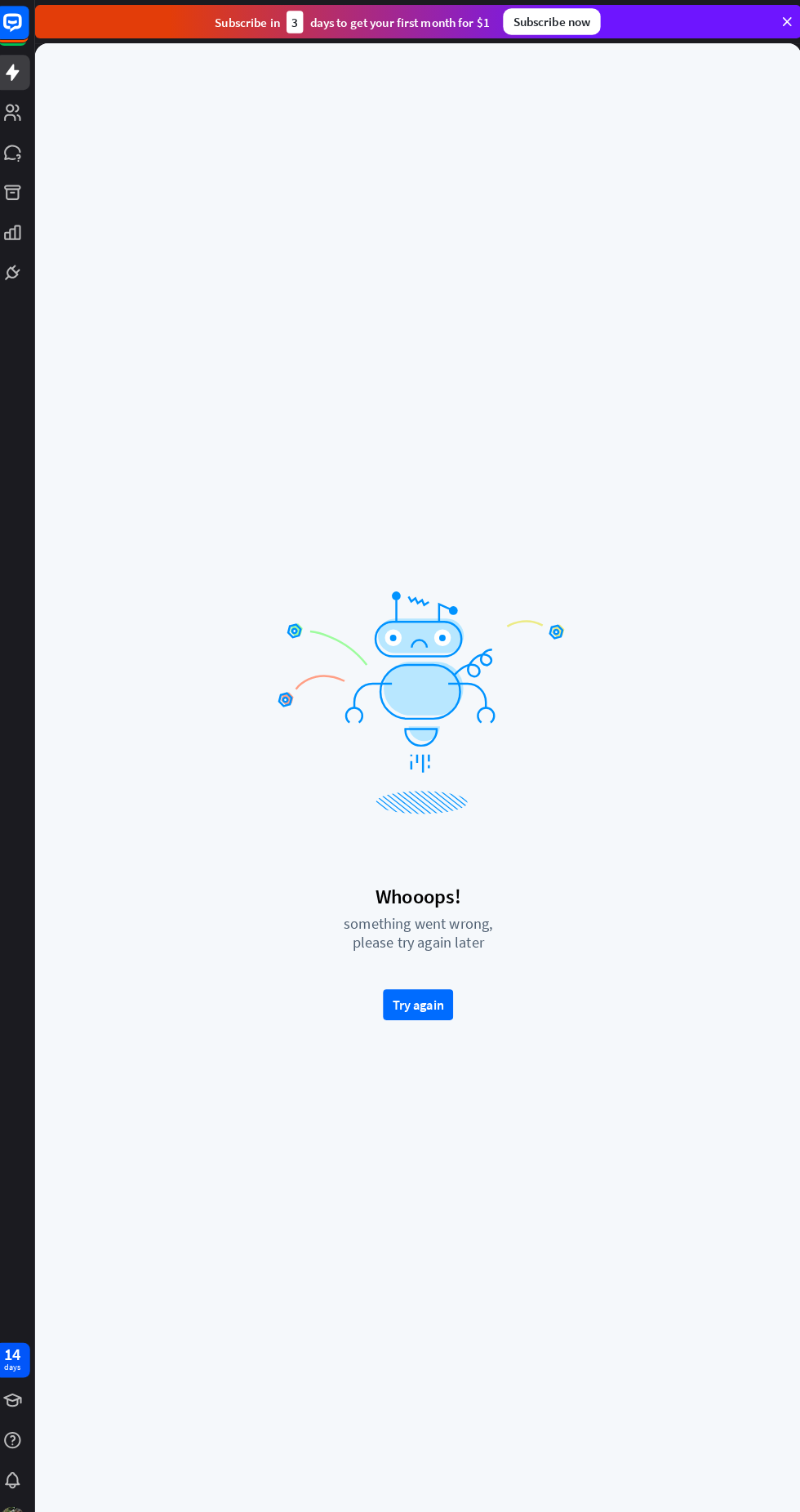
click at [582, 817] on div at bounding box center [420, 688] width 327 height 315
click at [436, 983] on button "Try again" at bounding box center [419, 984] width 68 height 30
